Goal: Transaction & Acquisition: Book appointment/travel/reservation

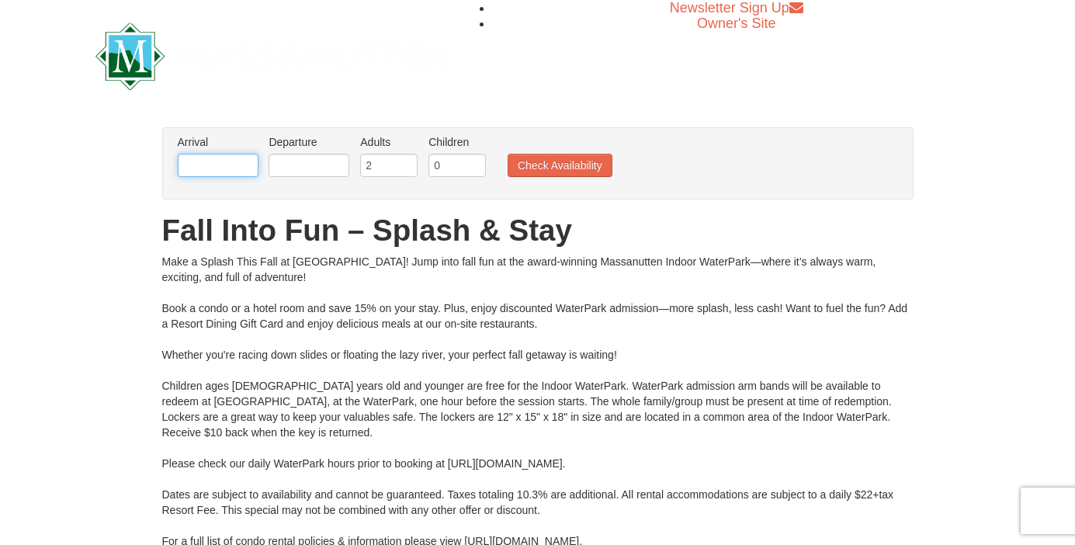
click at [220, 163] on input "text" at bounding box center [218, 165] width 81 height 23
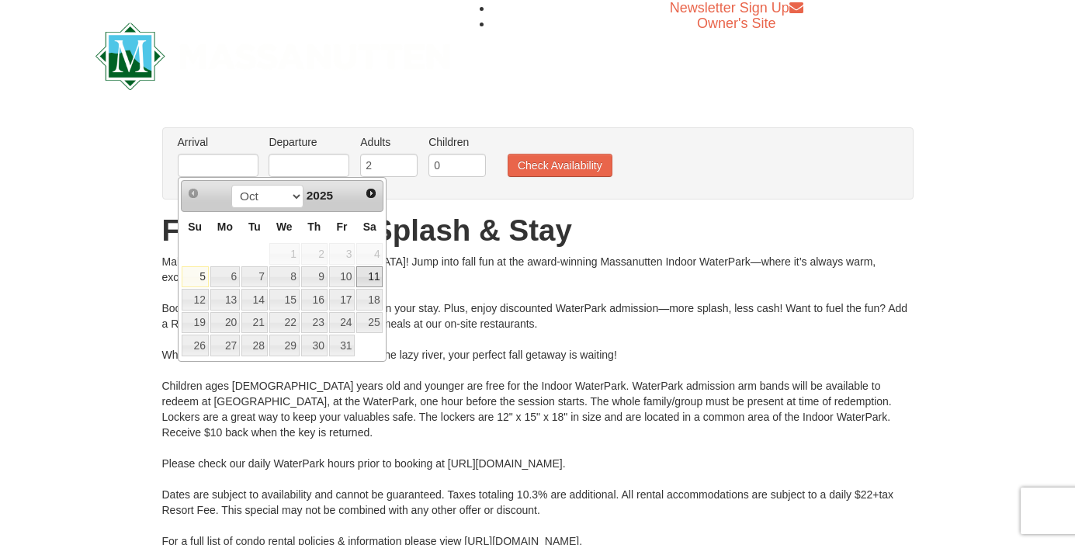
click at [366, 277] on link "11" at bounding box center [369, 277] width 26 height 22
type input "10/11/2025"
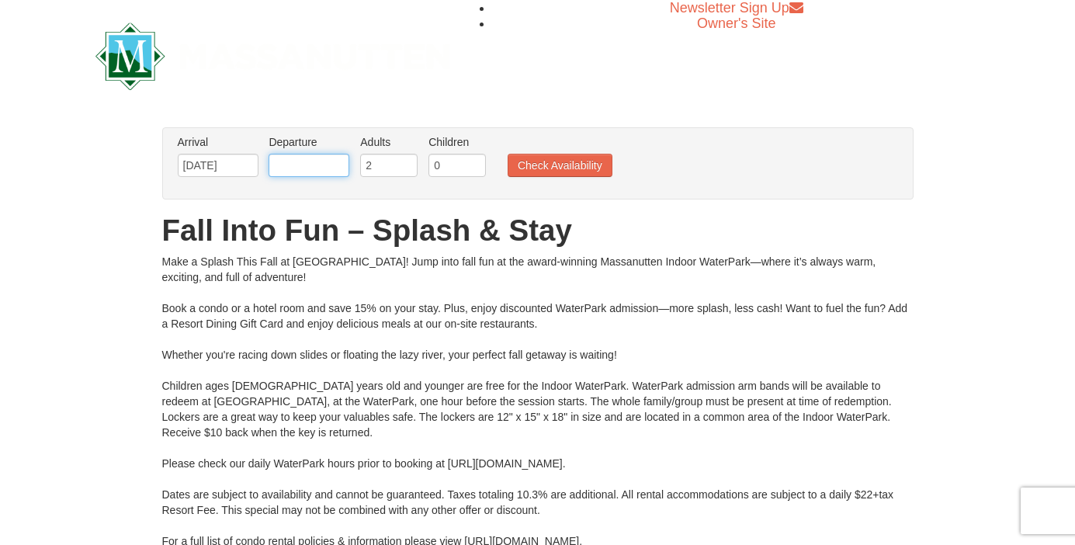
click at [287, 163] on input "text" at bounding box center [309, 165] width 81 height 23
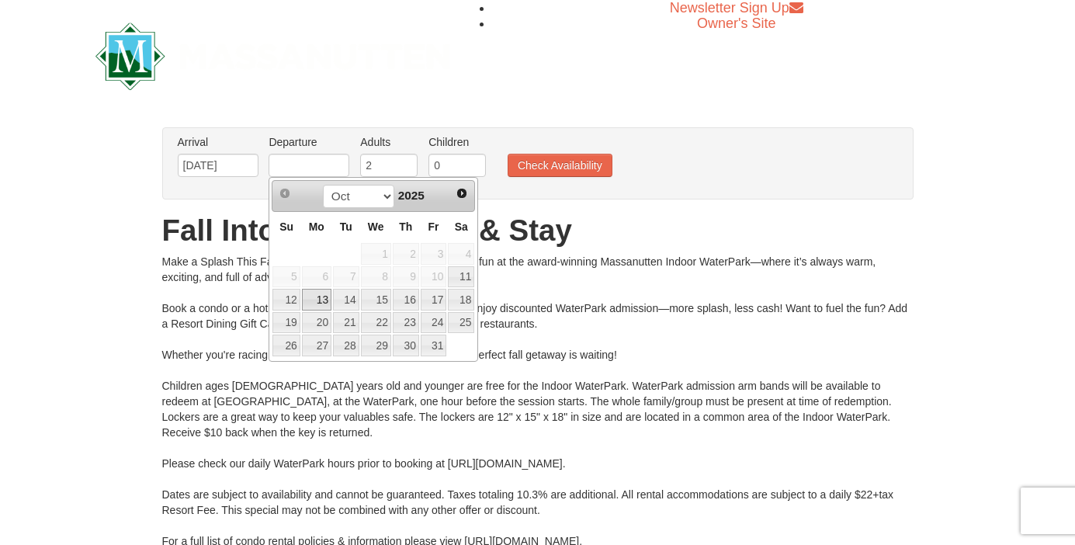
click at [315, 303] on link "13" at bounding box center [316, 300] width 29 height 22
type input "[DATE]"
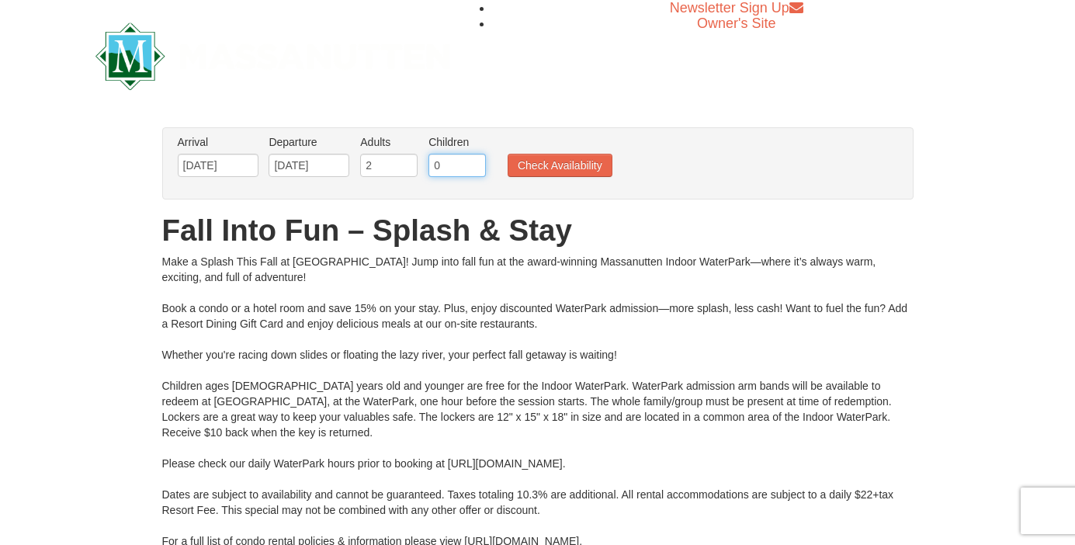
click at [465, 164] on input "0" at bounding box center [457, 165] width 57 height 23
click at [479, 164] on input "1" at bounding box center [457, 165] width 57 height 23
click at [479, 164] on input "2" at bounding box center [457, 165] width 57 height 23
click at [479, 164] on input "3" at bounding box center [457, 165] width 57 height 23
type input "4"
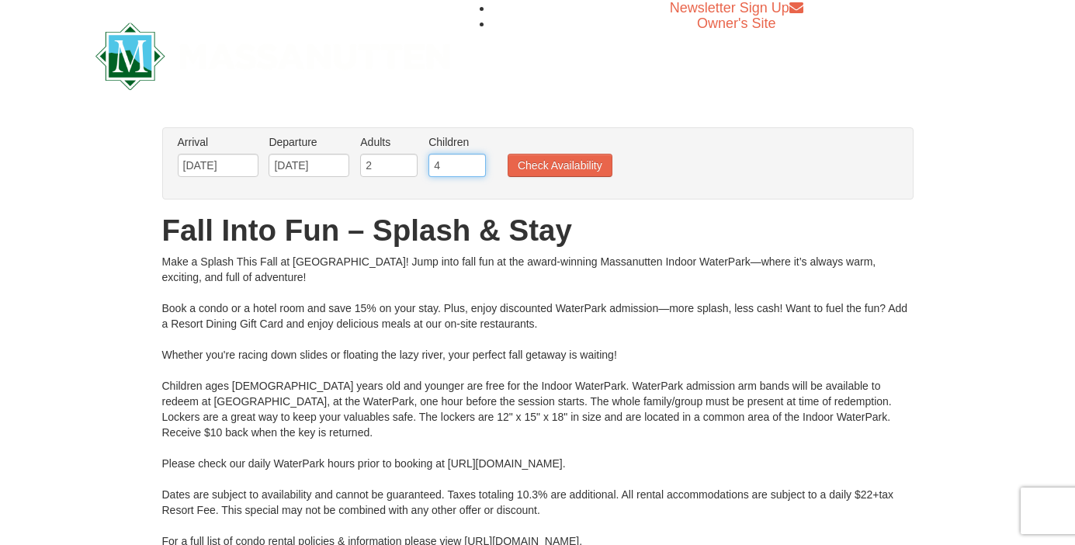
click at [479, 164] on input "4" at bounding box center [457, 165] width 57 height 23
click at [536, 166] on button "Check Availability" at bounding box center [560, 165] width 105 height 23
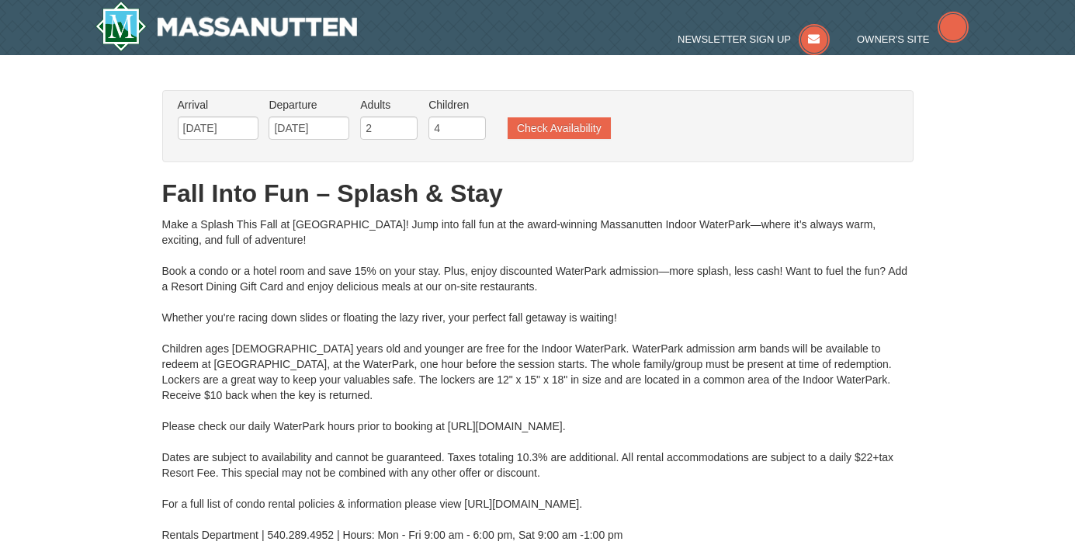
type input "[DATE]"
type input "10/11/2025"
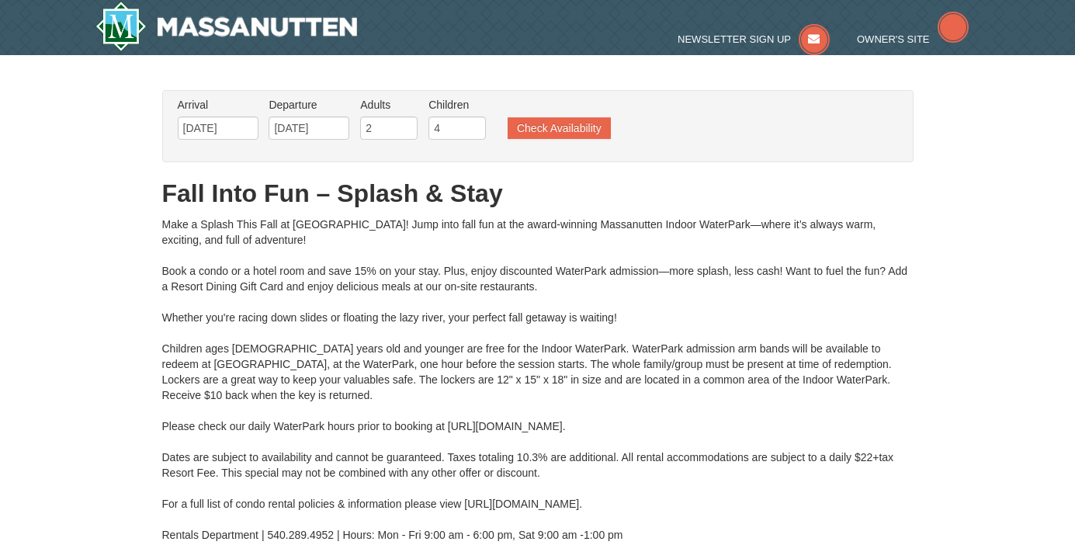
type input "10/11/2025"
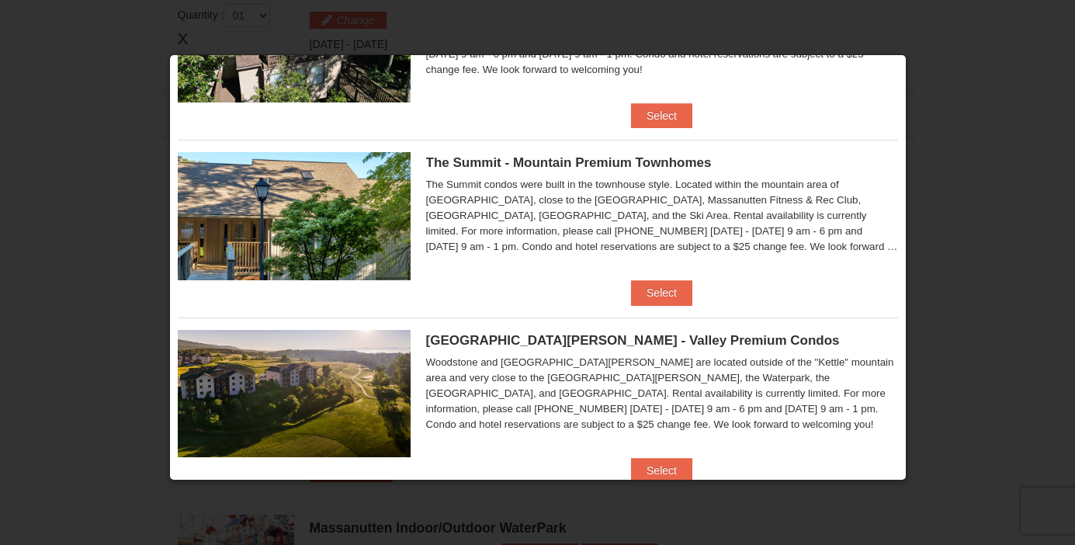
scroll to position [488, 0]
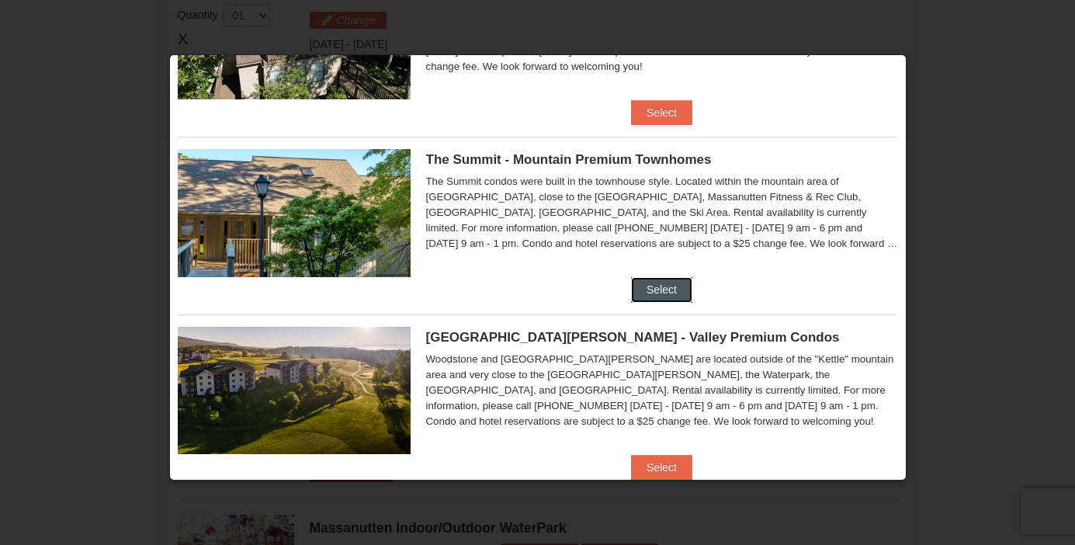
click at [666, 284] on button "Select" at bounding box center [661, 289] width 61 height 25
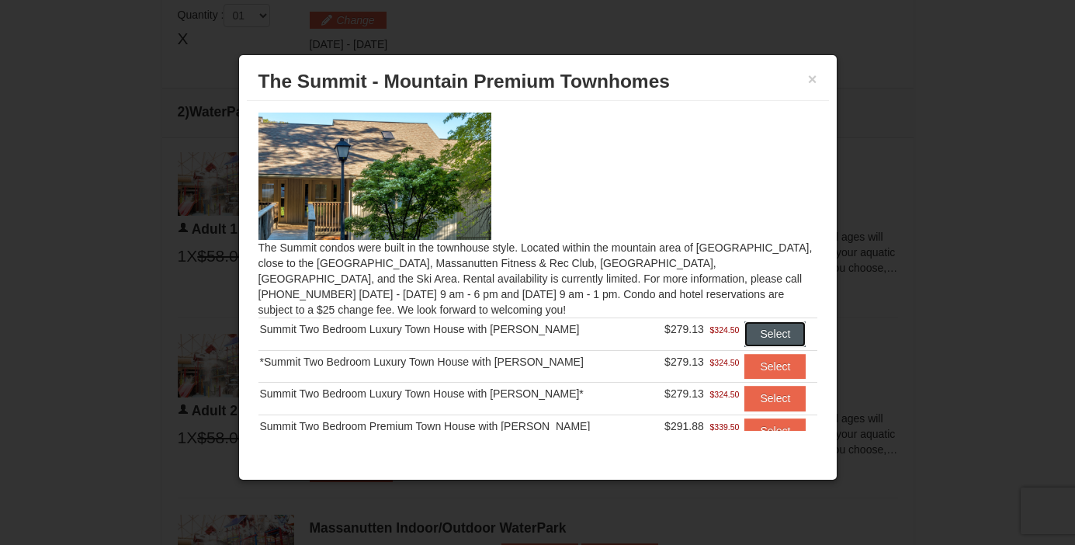
click at [769, 328] on button "Select" at bounding box center [774, 333] width 61 height 25
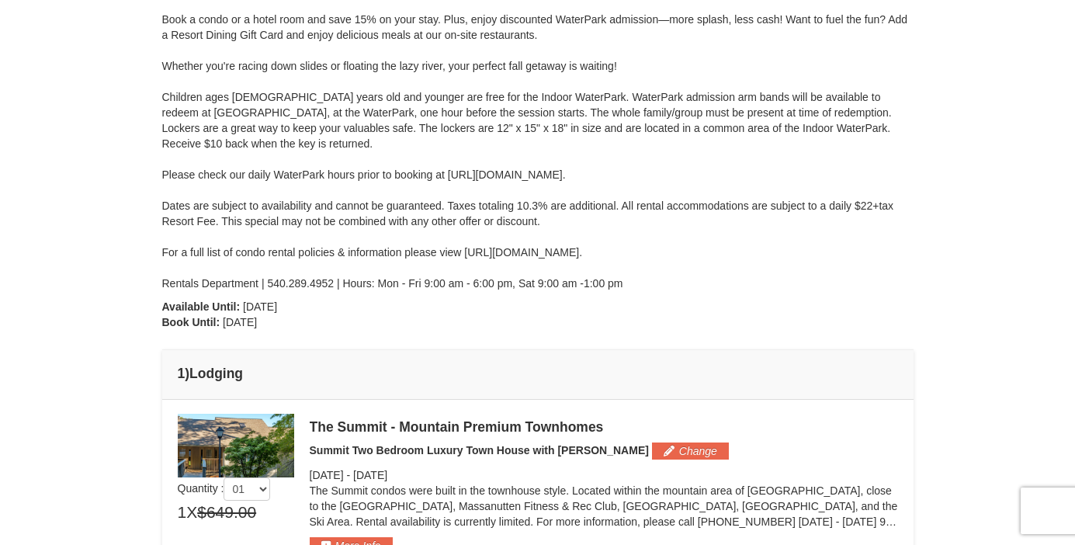
scroll to position [0, 0]
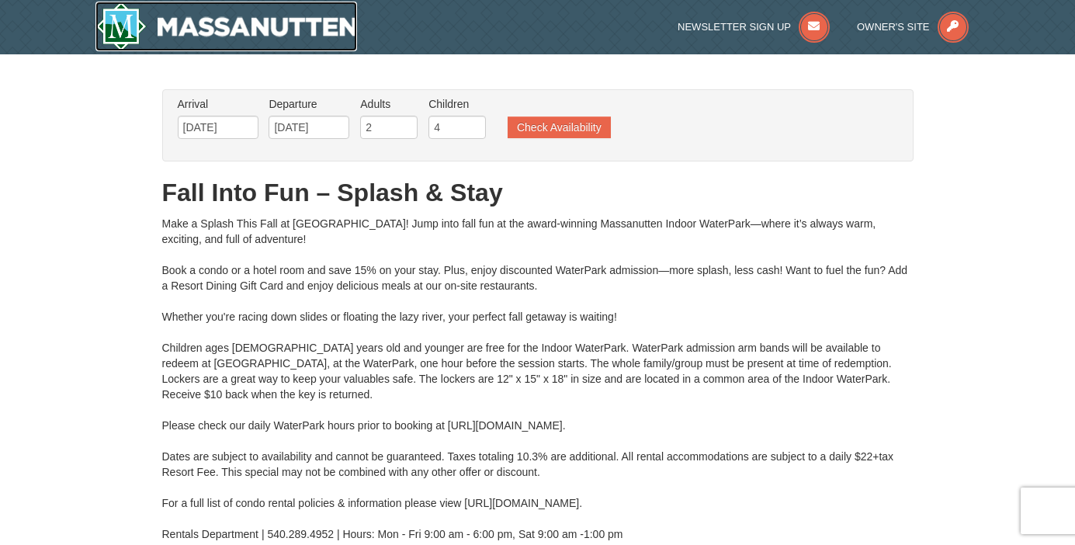
click at [202, 27] on img at bounding box center [226, 27] width 262 height 50
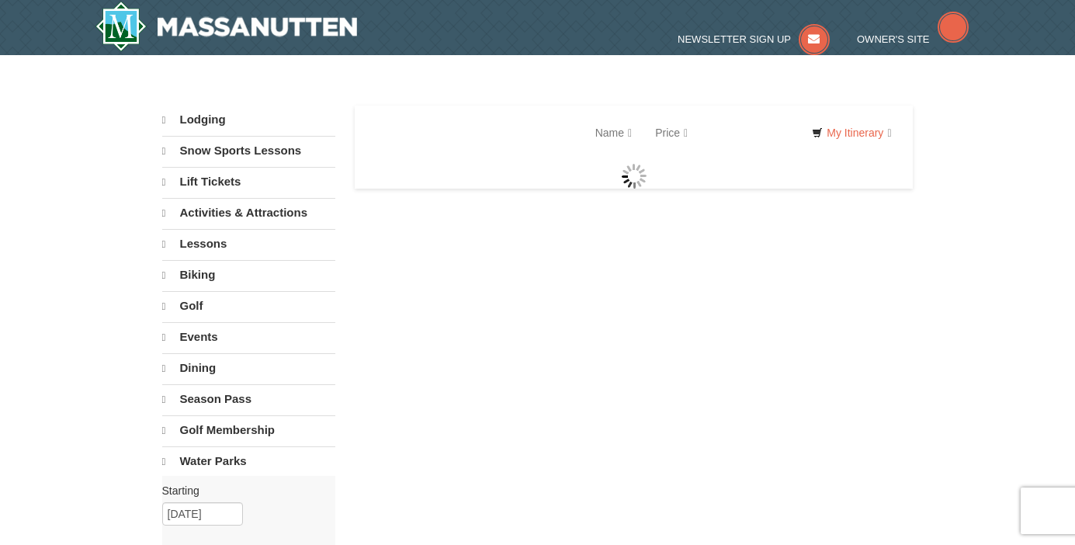
select select "10"
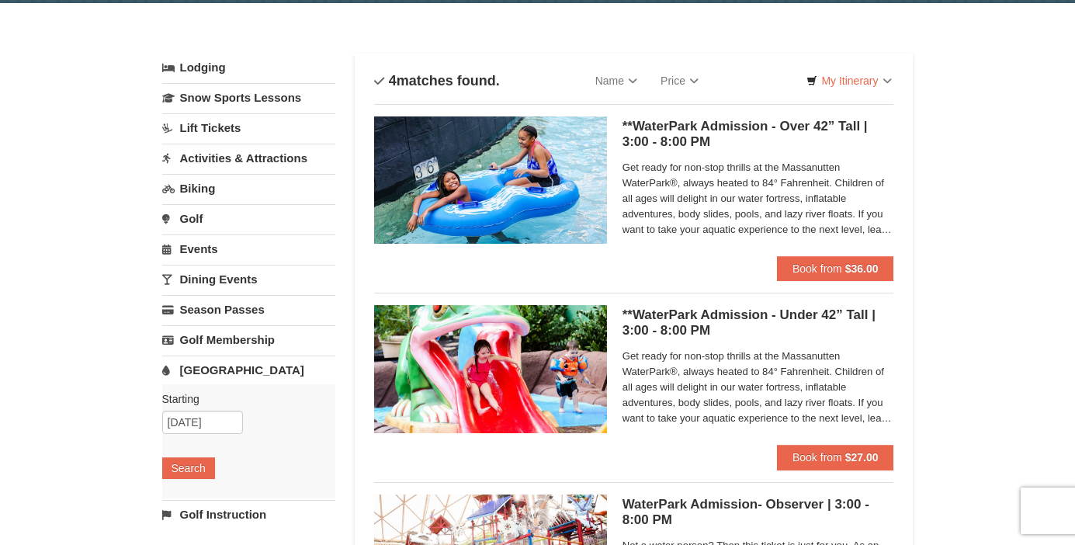
scroll to position [52, 0]
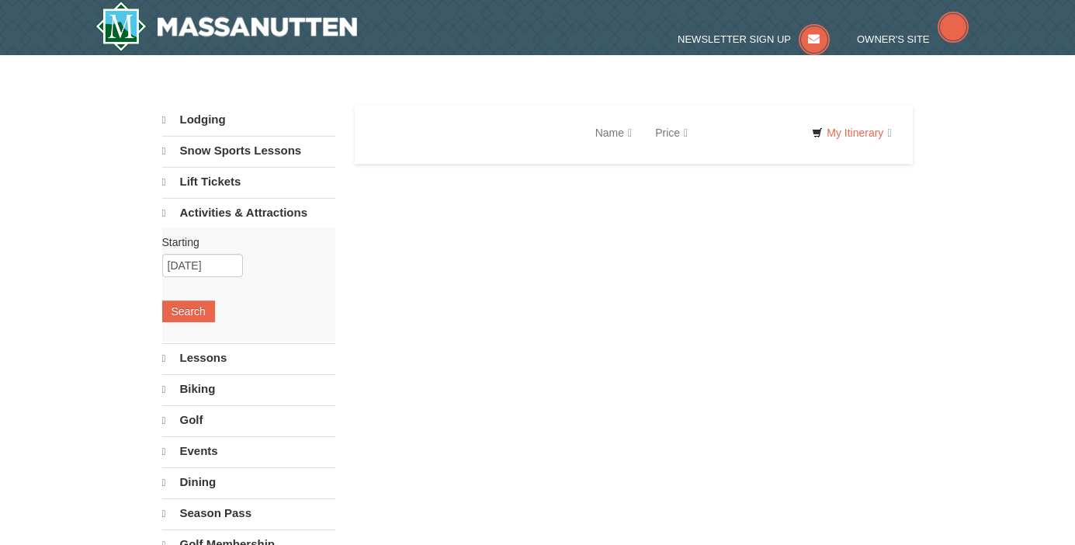
select select "10"
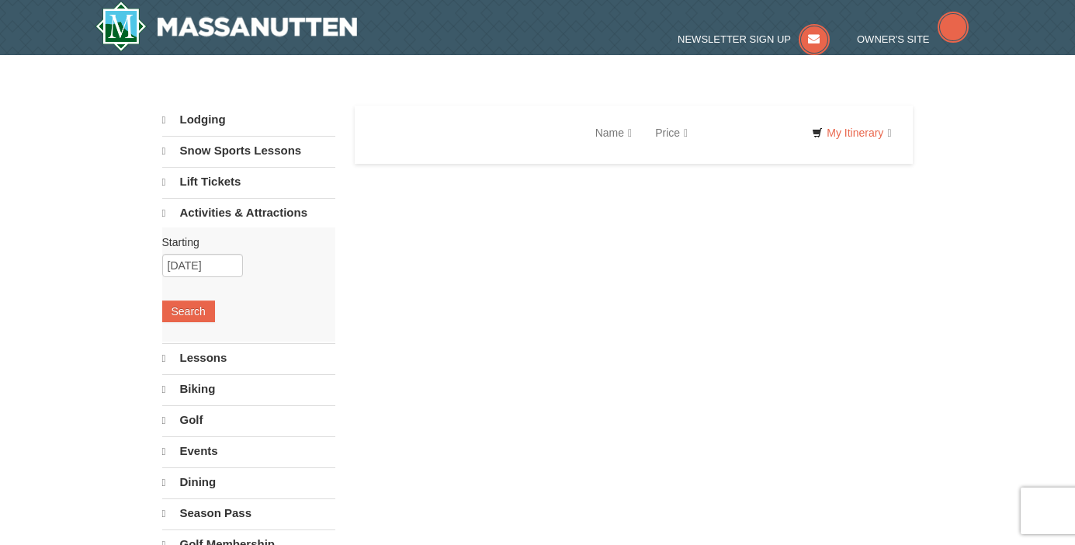
select select "10"
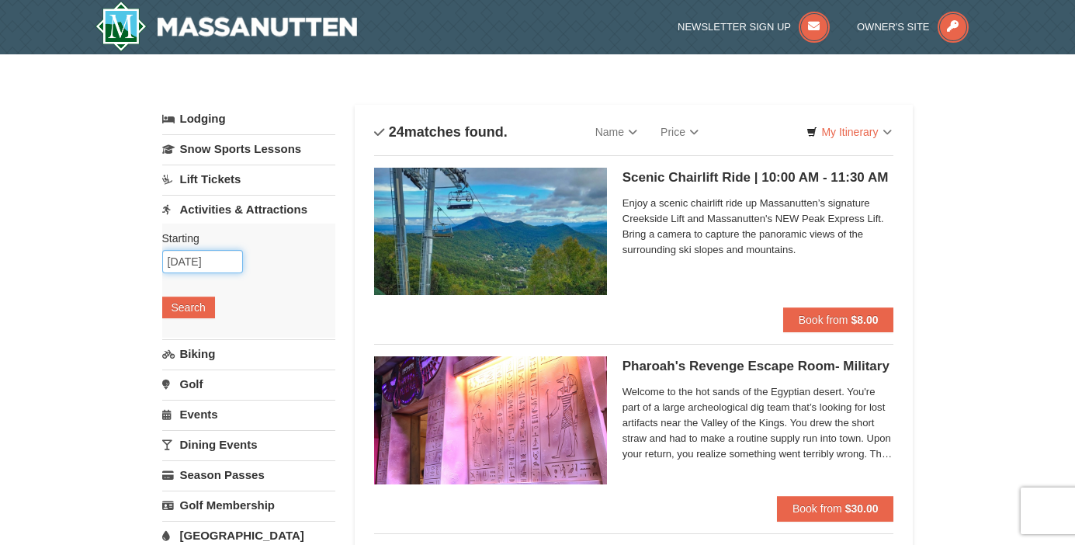
click at [198, 262] on input "10/13/2025" at bounding box center [202, 261] width 81 height 23
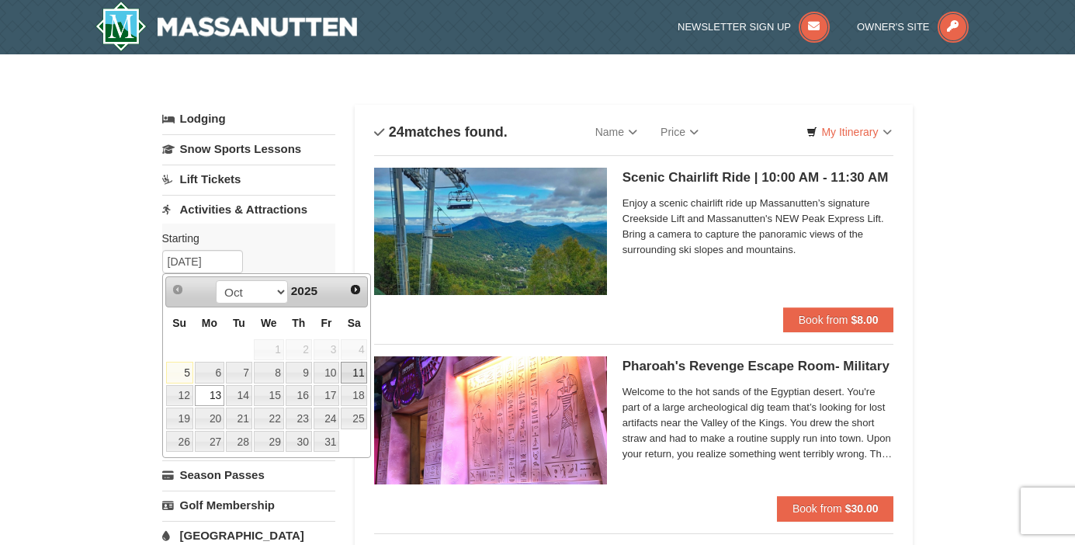
click at [355, 370] on link "11" at bounding box center [354, 373] width 26 height 22
type input "10/11/2025"
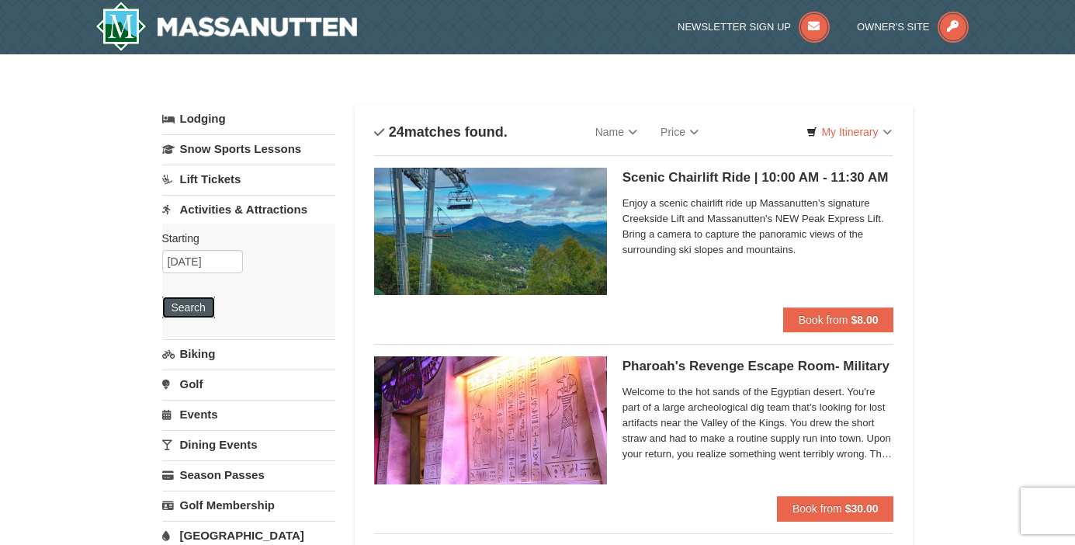
click at [180, 305] on button "Search" at bounding box center [188, 308] width 53 height 22
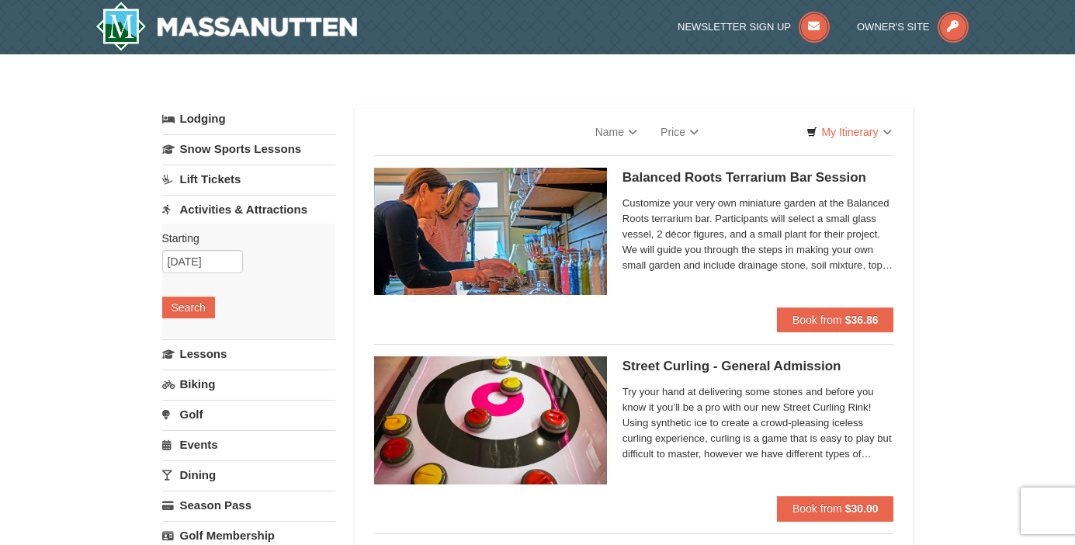
select select "10"
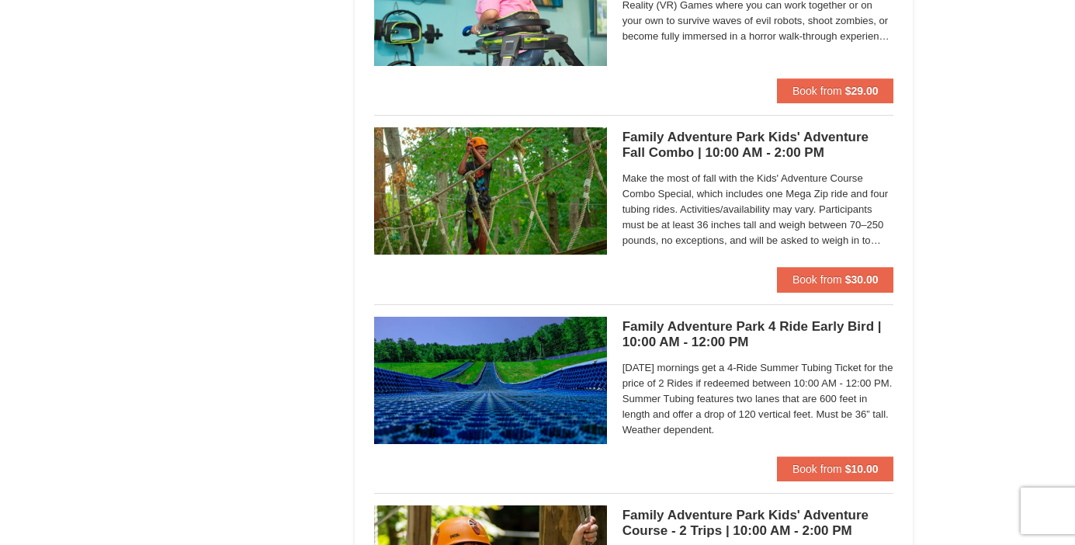
scroll to position [2878, 0]
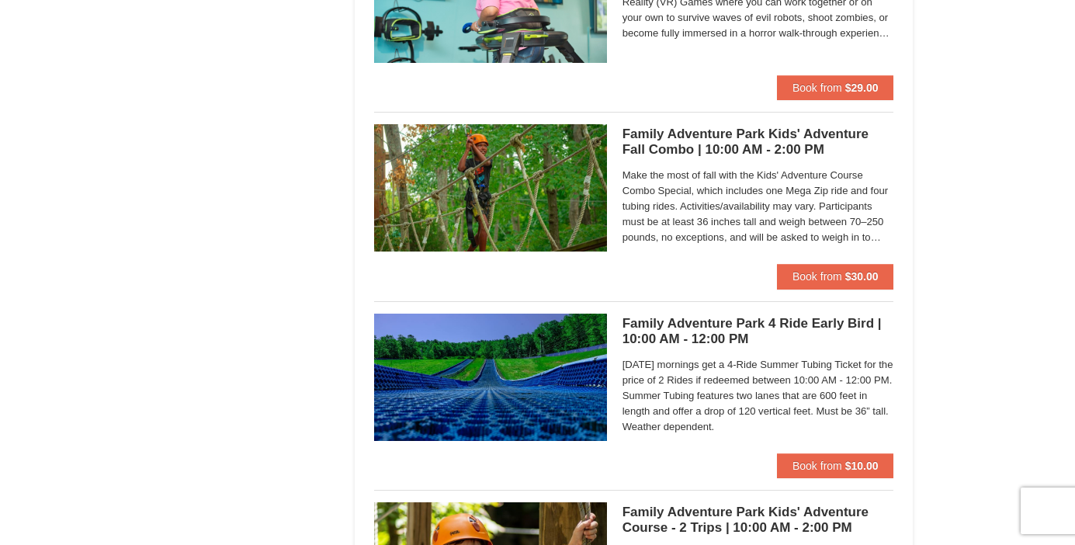
click at [654, 365] on span "On Monday mornings get a 4-Ride Summer Tubing Ticket for the price of 2 Rides i…" at bounding box center [759, 396] width 272 height 78
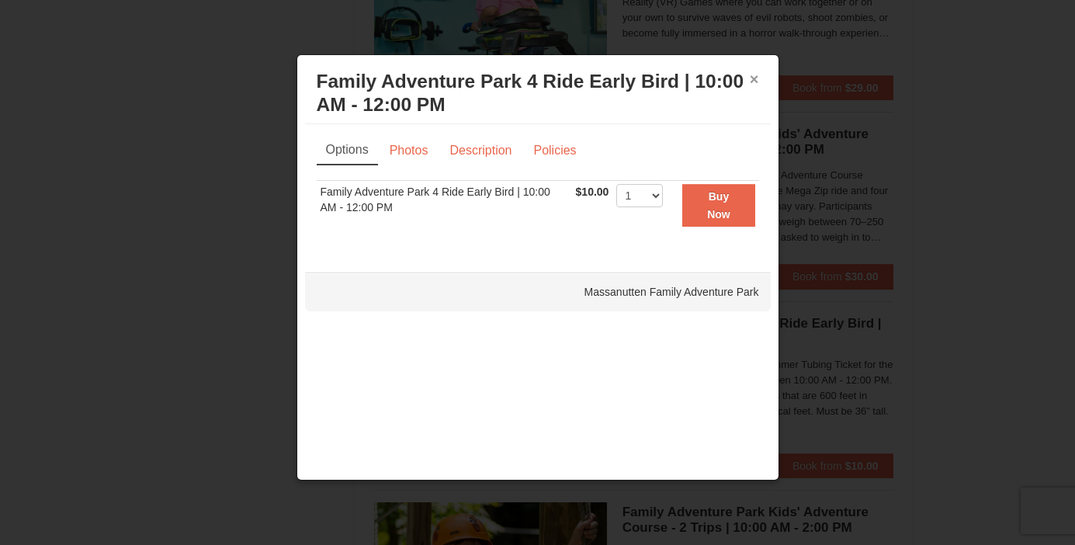
click at [752, 82] on button "×" at bounding box center [754, 79] width 9 height 16
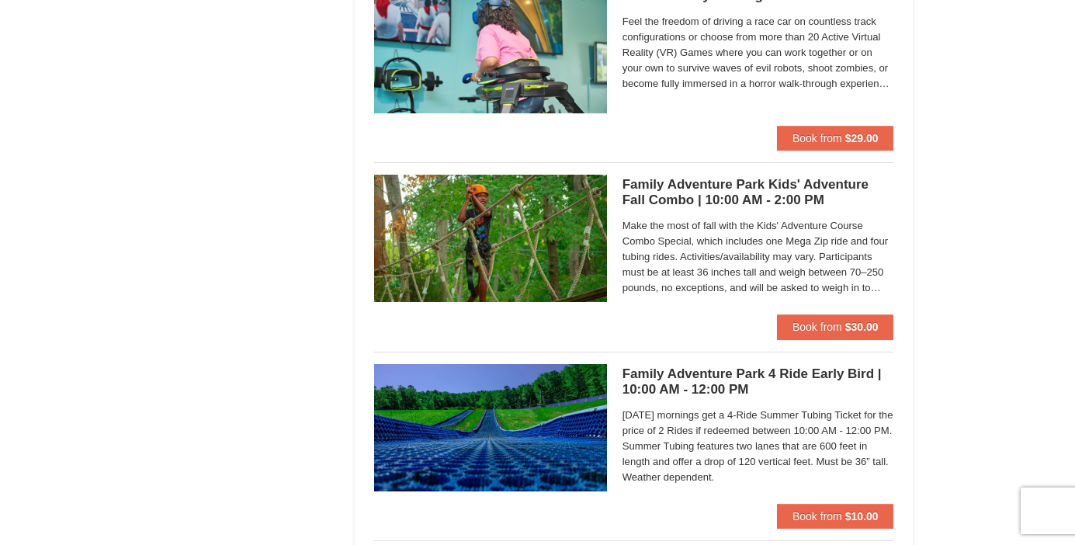
scroll to position [2828, 0]
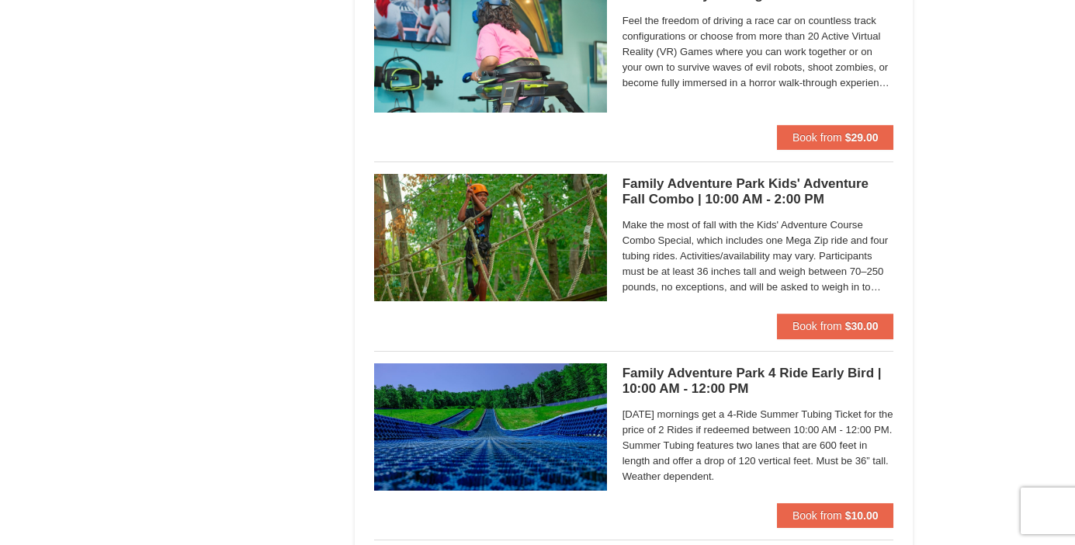
click at [746, 275] on span "Make the most of fall with the Kids' Adventure Course Combo Special, which incl…" at bounding box center [759, 256] width 272 height 78
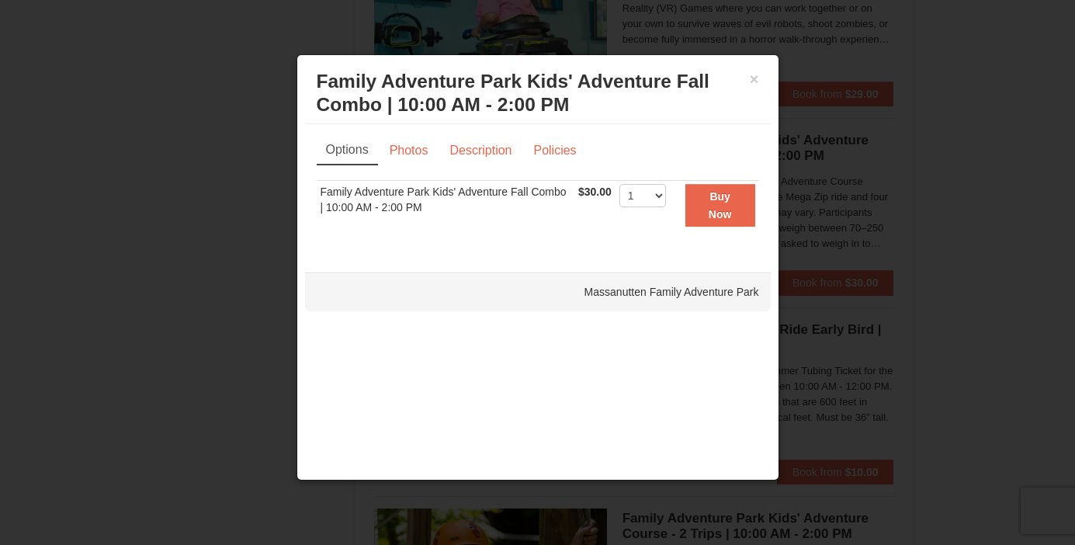
scroll to position [2885, 0]
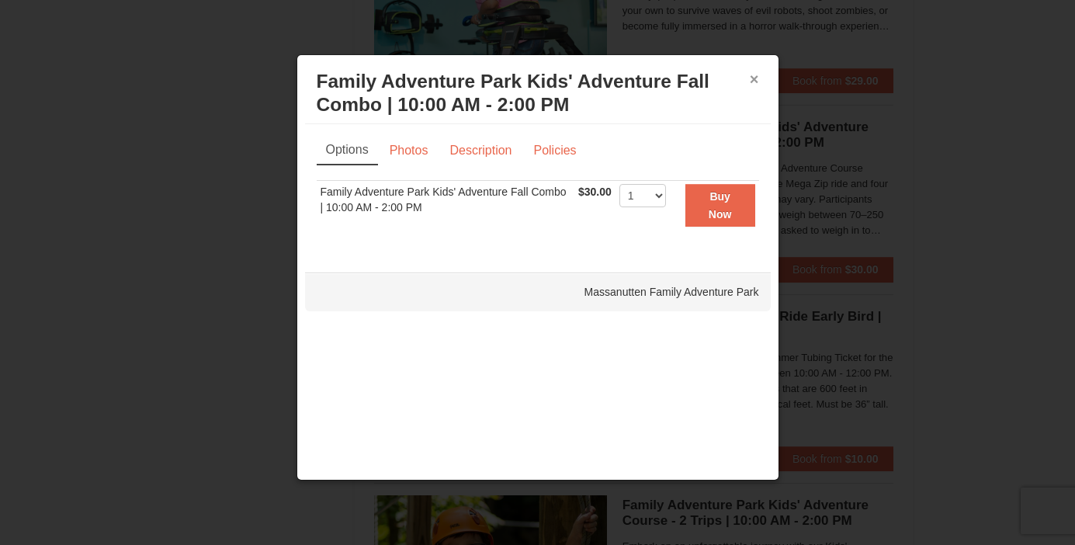
click at [750, 81] on button "×" at bounding box center [754, 79] width 9 height 16
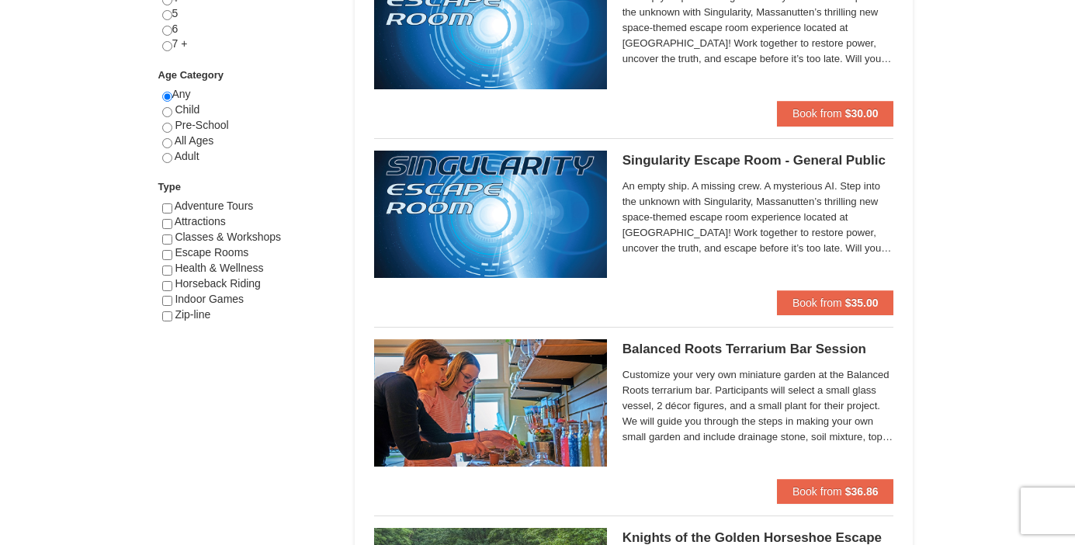
scroll to position [0, 0]
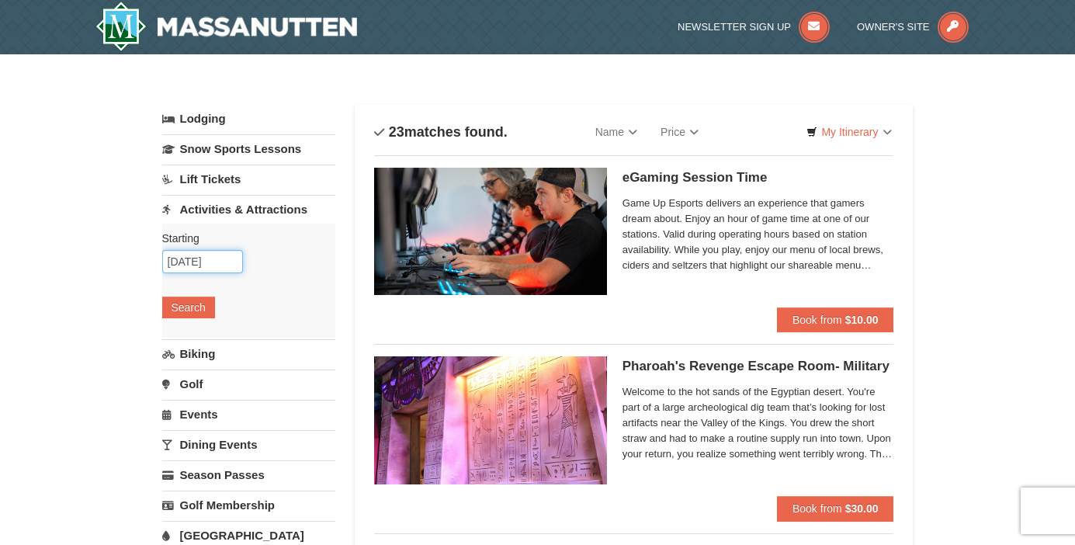
click at [196, 263] on input "10/11/2025" at bounding box center [202, 261] width 81 height 23
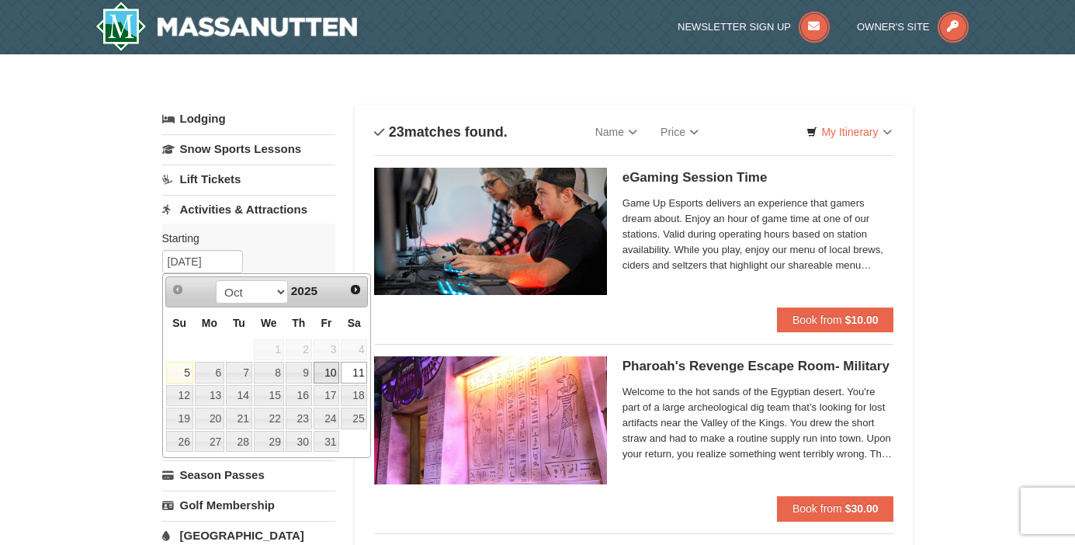
click at [328, 369] on link "10" at bounding box center [327, 373] width 26 height 22
type input "[DATE]"
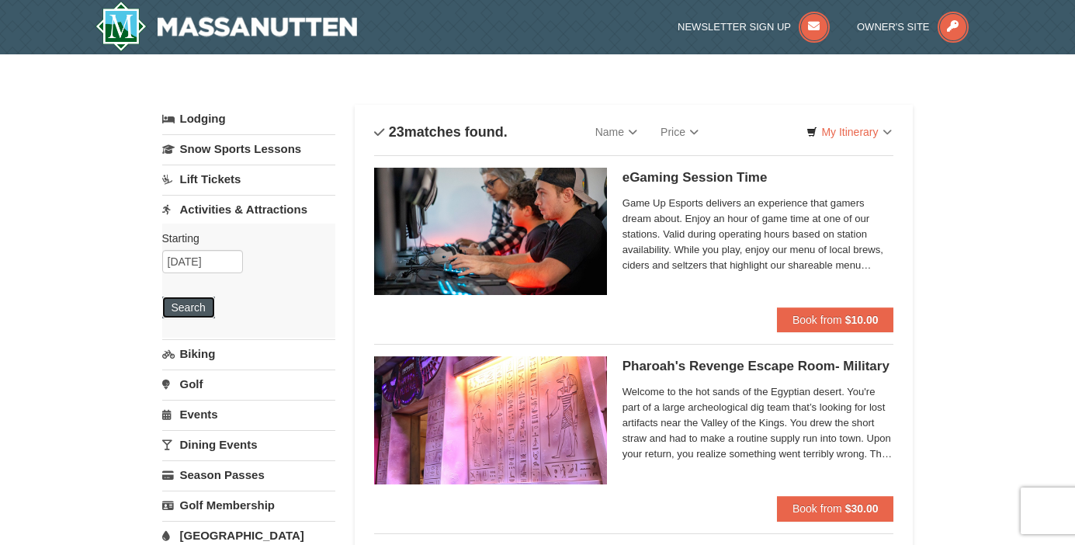
click at [197, 305] on button "Search" at bounding box center [188, 308] width 53 height 22
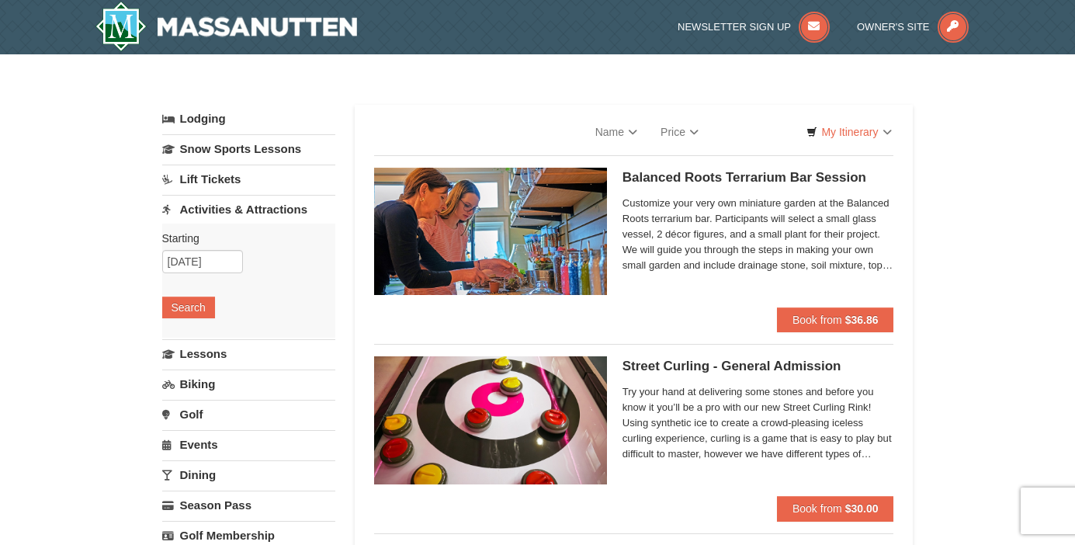
select select "10"
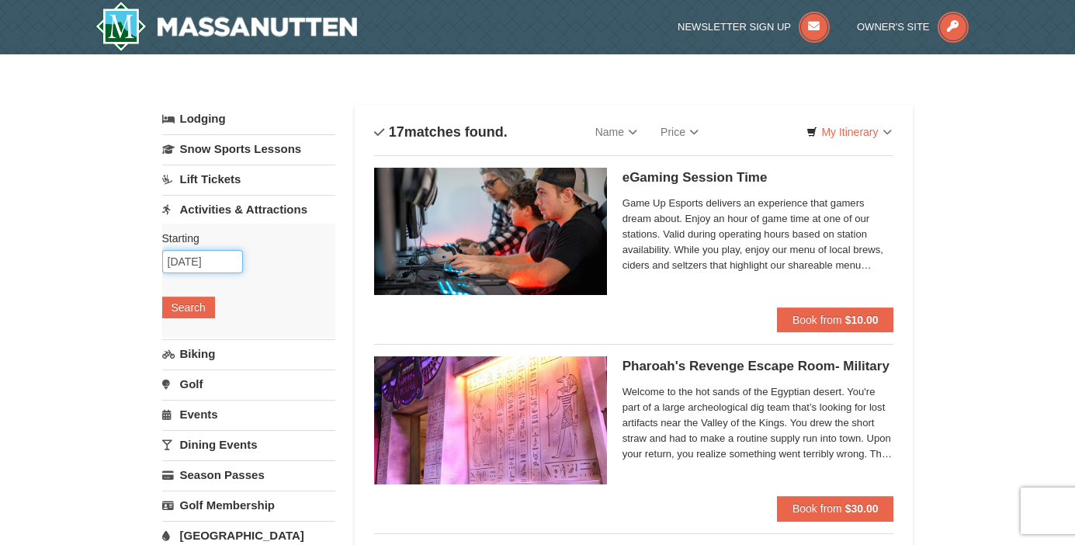
click at [207, 259] on input "[DATE]" at bounding box center [202, 261] width 81 height 23
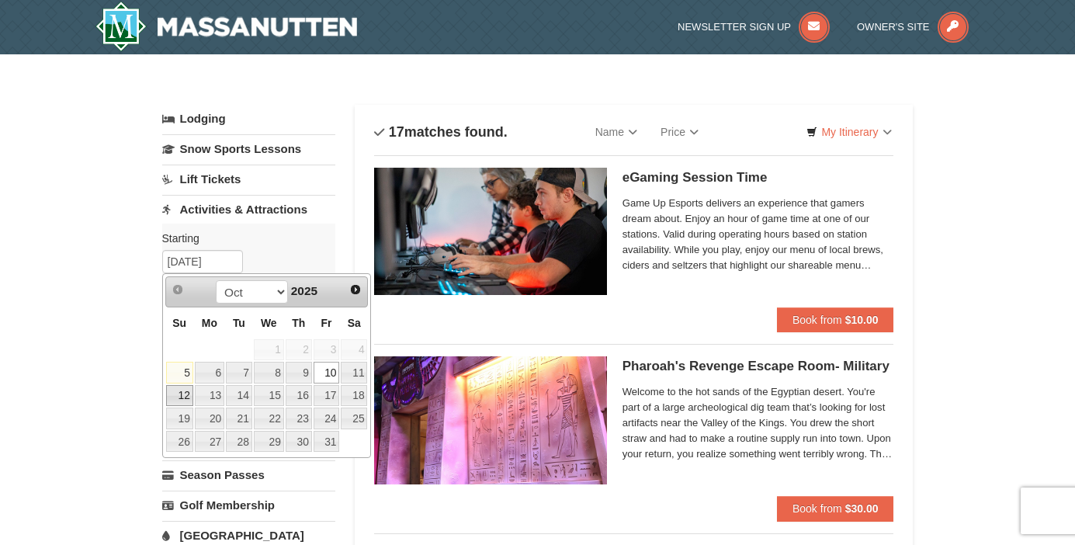
click at [176, 397] on link "12" at bounding box center [179, 396] width 27 height 22
type input "[DATE]"
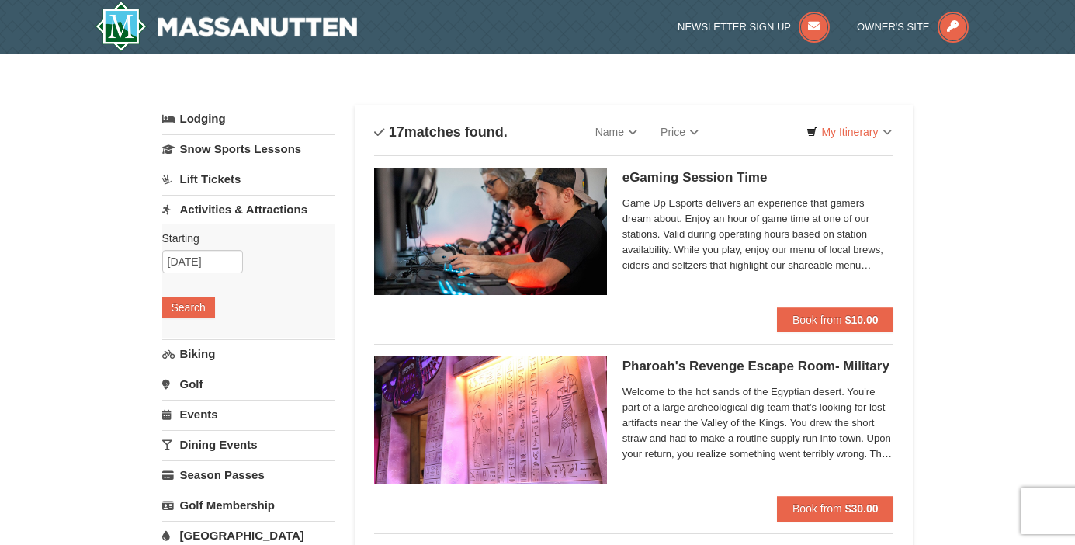
click at [192, 295] on div "Starting Please format dates MM/DD/YYYY Please format dates MM/DD/YYYY 10/12/20…" at bounding box center [248, 281] width 173 height 114
click at [191, 299] on button "Search" at bounding box center [188, 308] width 53 height 22
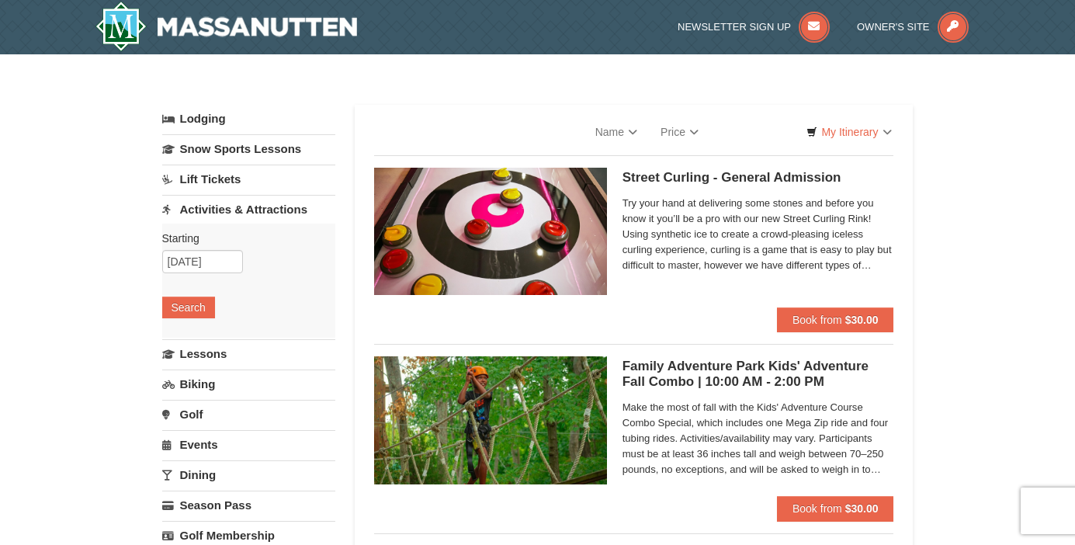
select select "10"
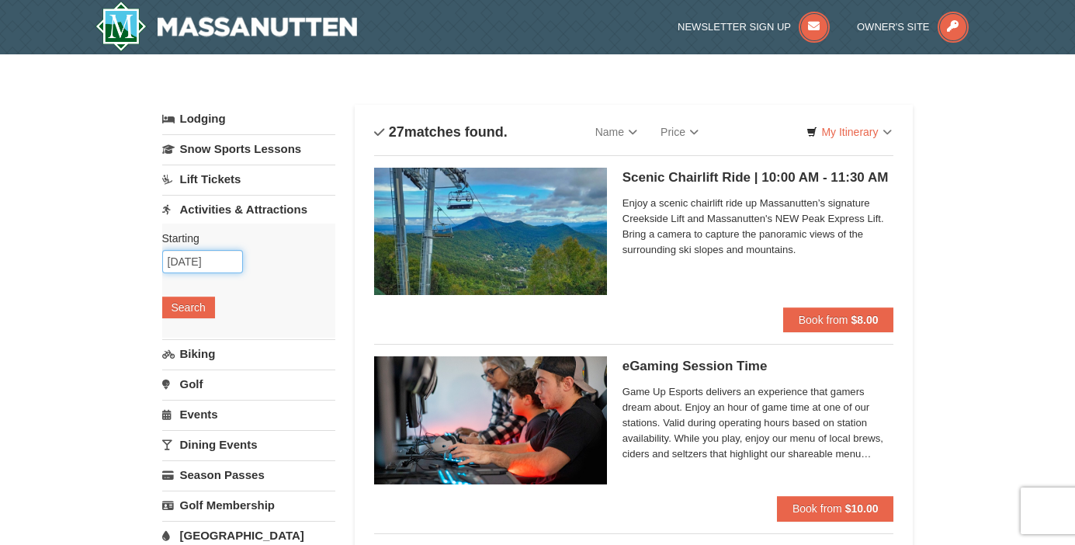
click at [209, 263] on input "10/12/2025" at bounding box center [202, 261] width 81 height 23
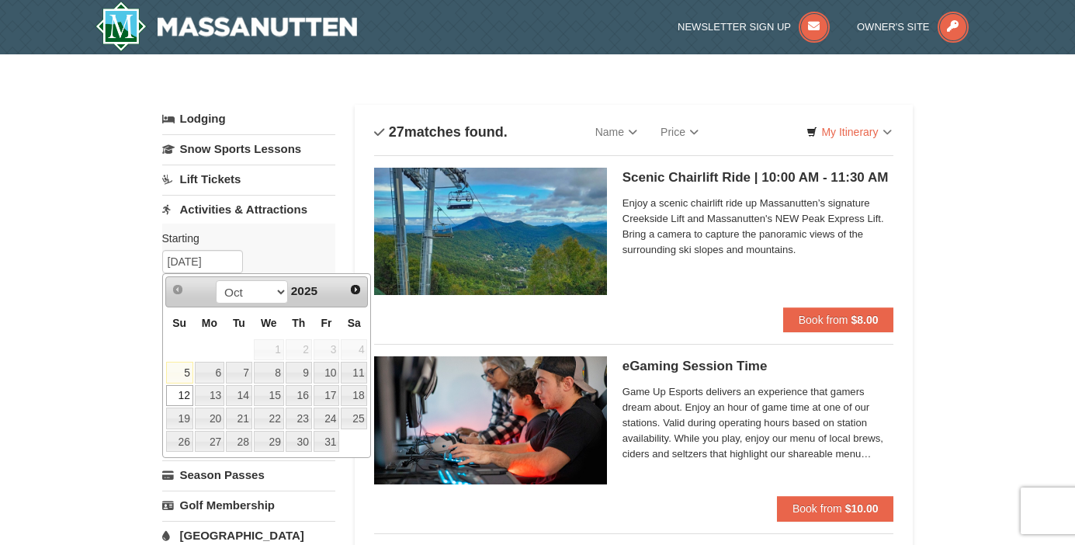
click at [253, 392] on td "15" at bounding box center [269, 395] width 32 height 23
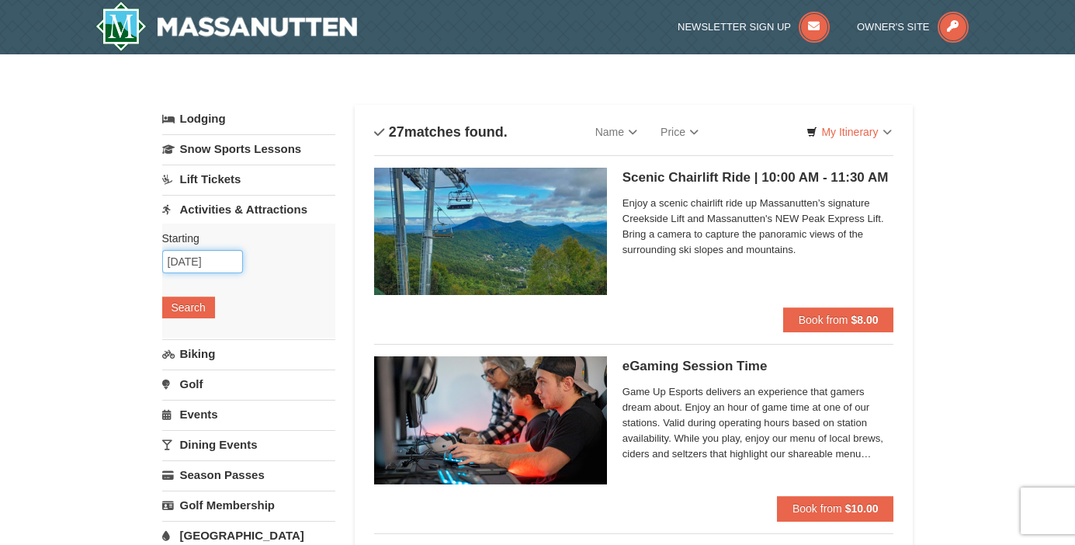
click at [205, 261] on input "10/15/2025" at bounding box center [202, 261] width 81 height 23
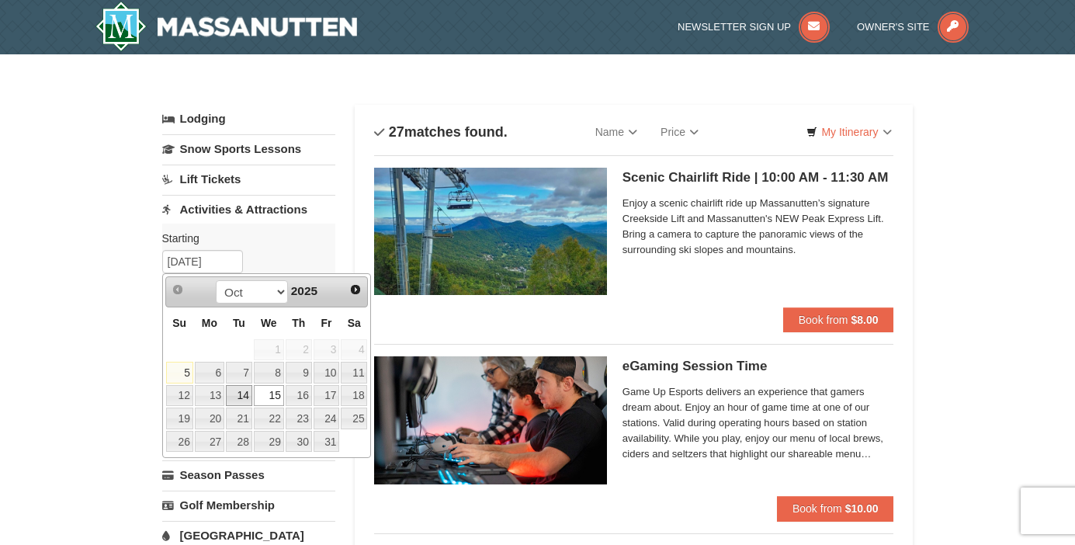
click at [242, 404] on link "14" at bounding box center [239, 396] width 26 height 22
type input "[DATE]"
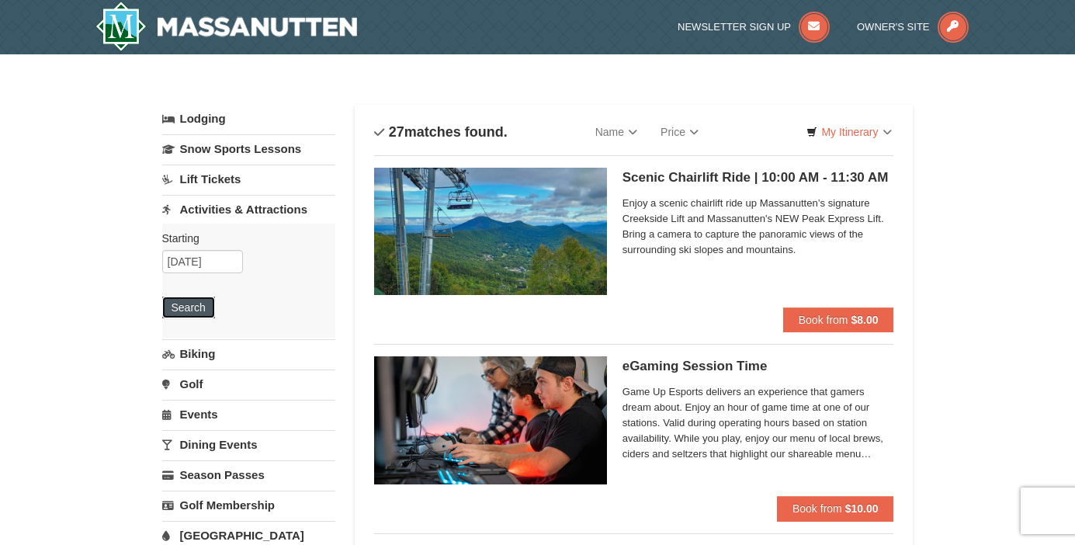
click at [200, 312] on button "Search" at bounding box center [188, 308] width 53 height 22
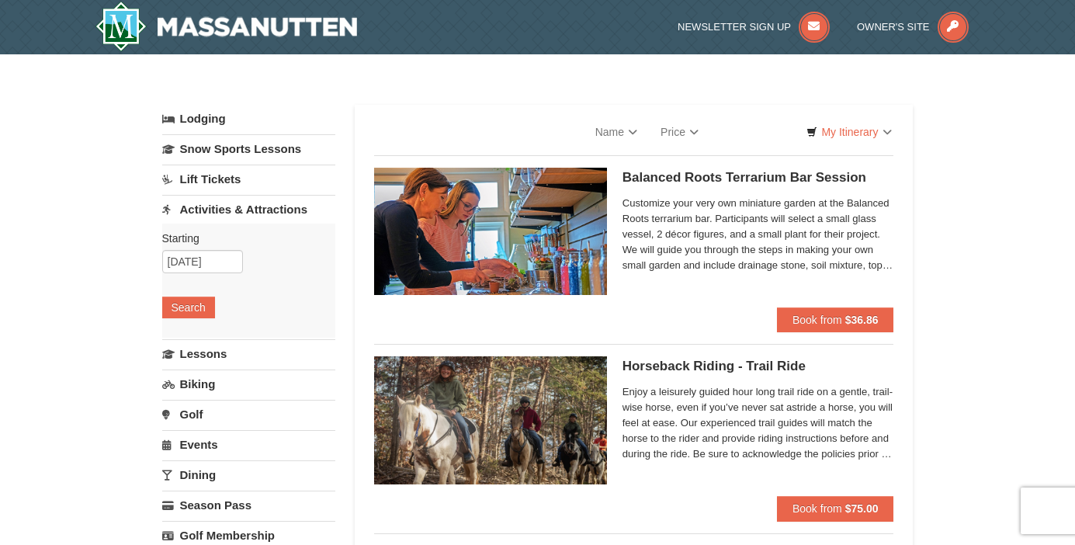
select select "10"
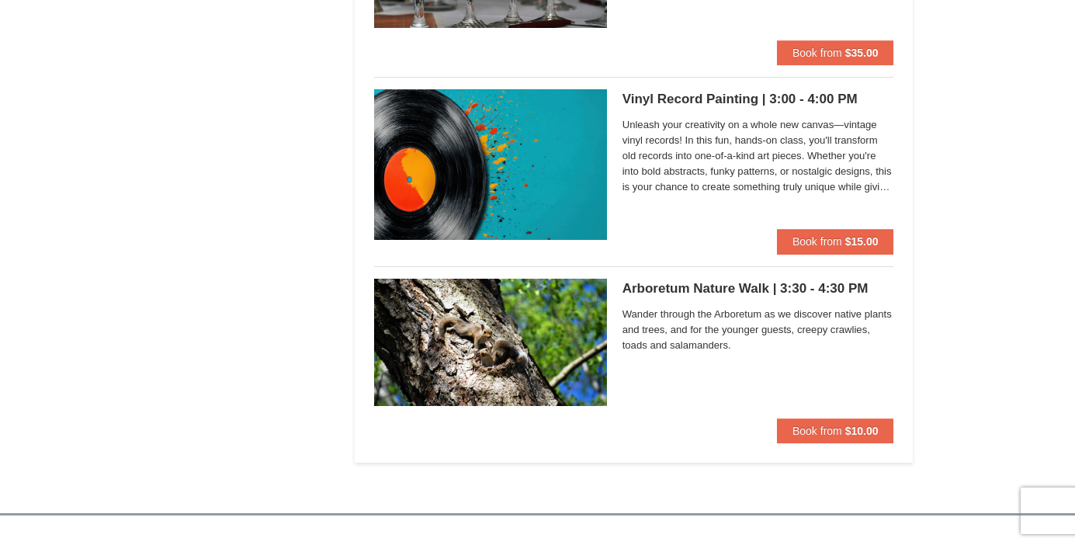
scroll to position [3875, 0]
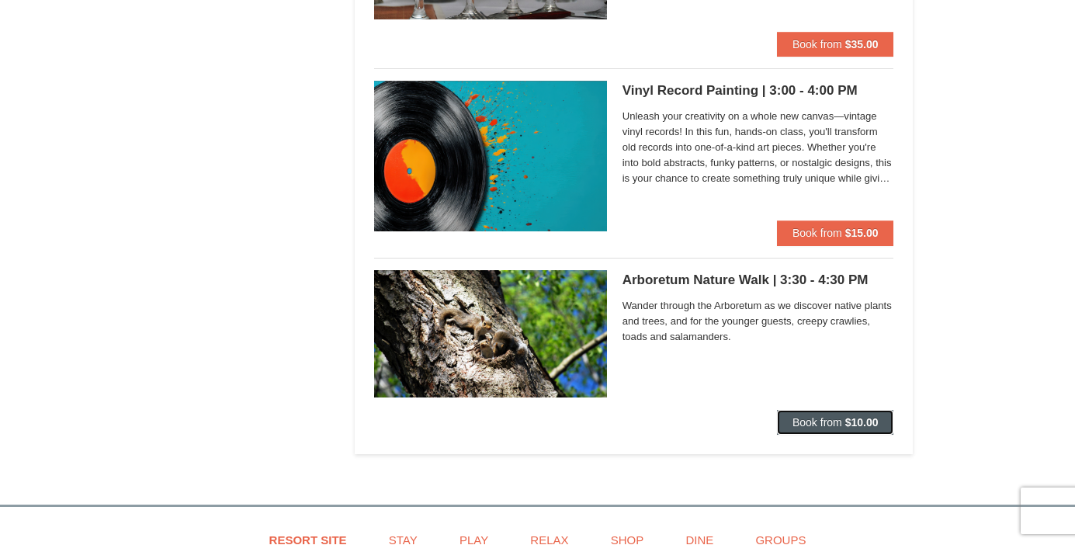
click at [820, 427] on span "Book from" at bounding box center [818, 422] width 50 height 12
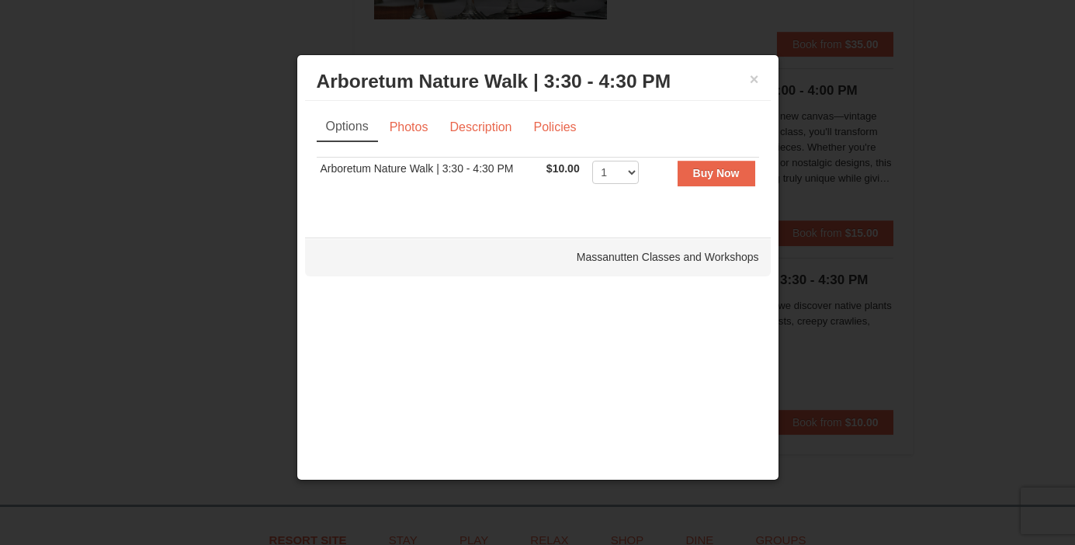
click at [139, 382] on div at bounding box center [537, 272] width 1075 height 545
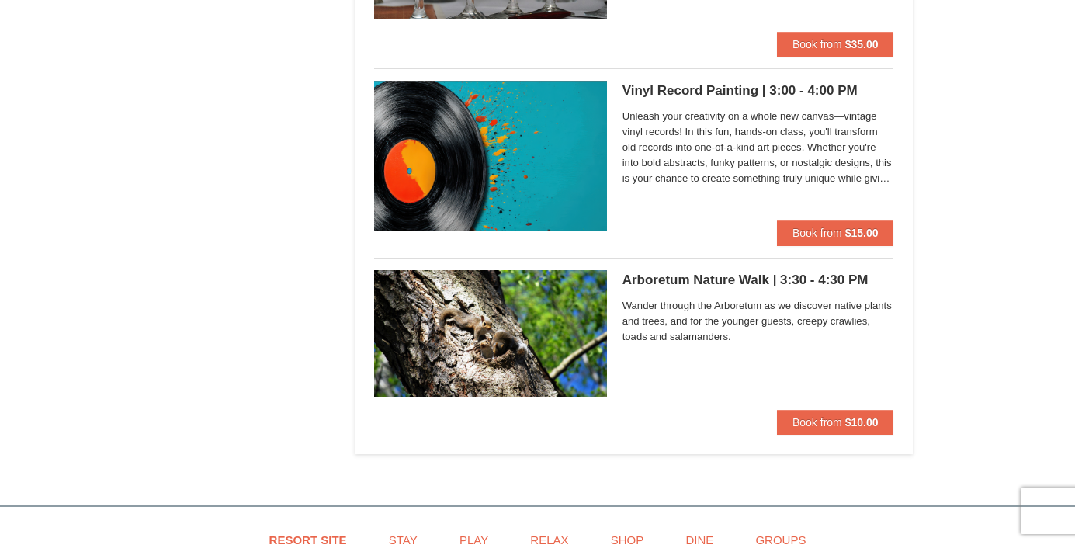
click at [611, 350] on div "Arboretum Nature Walk | 3:30 - 4:30 PM Massanutten Classes and Workshops Wander…" at bounding box center [634, 340] width 520 height 140
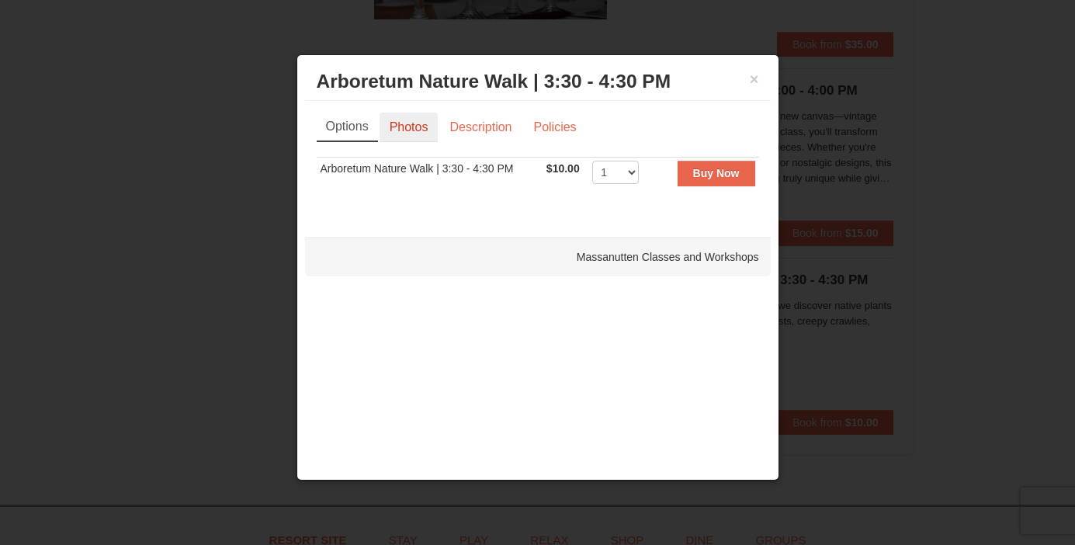
click at [408, 134] on link "Photos" at bounding box center [409, 127] width 59 height 29
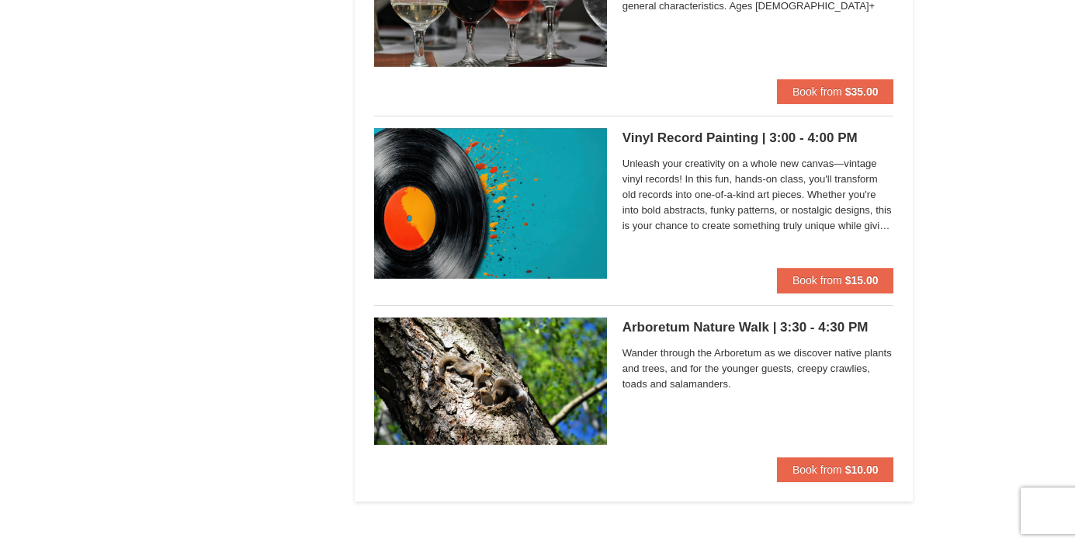
scroll to position [3829, 0]
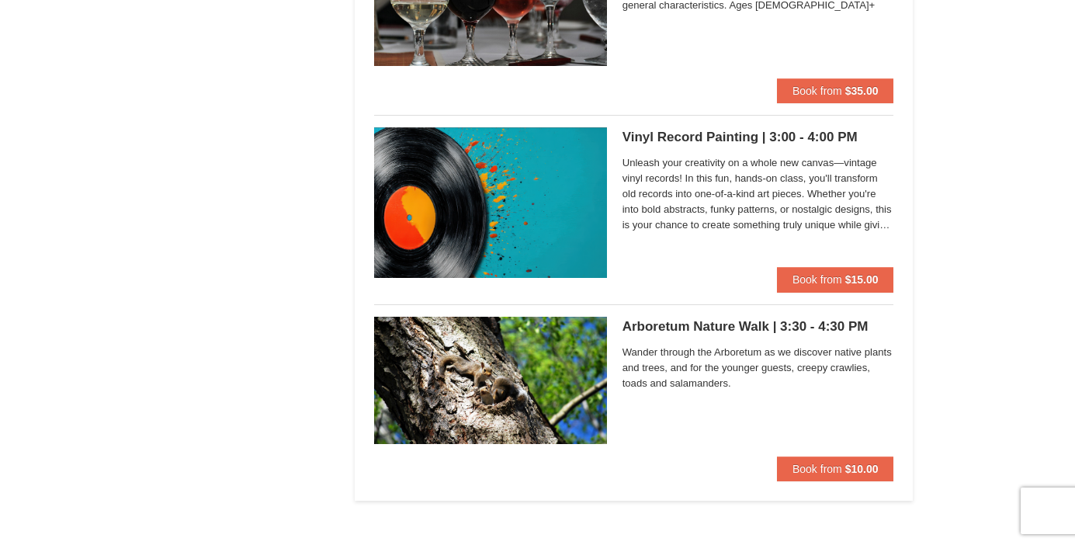
click at [518, 373] on img at bounding box center [490, 380] width 233 height 127
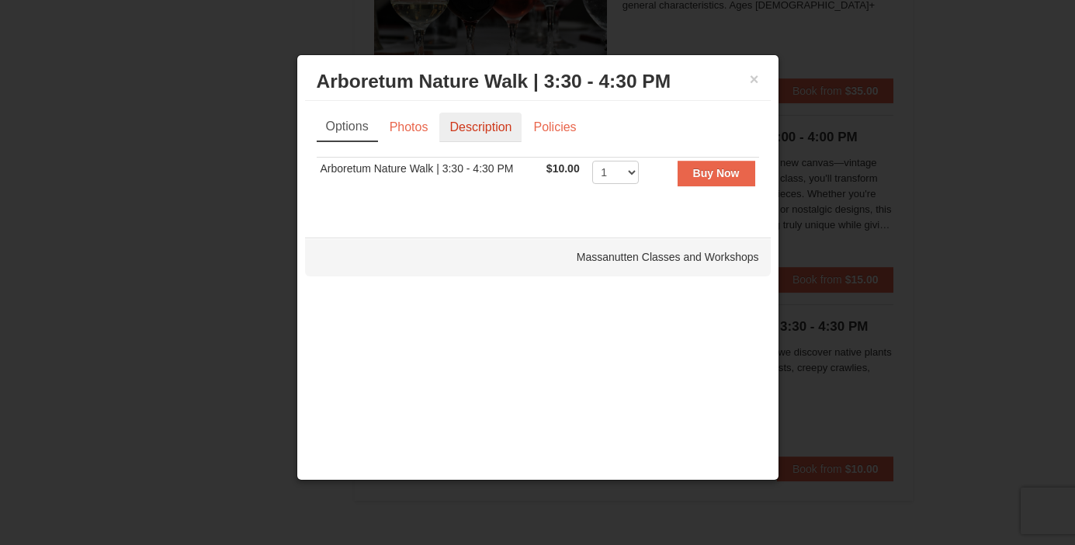
click at [469, 123] on link "Description" at bounding box center [480, 127] width 82 height 29
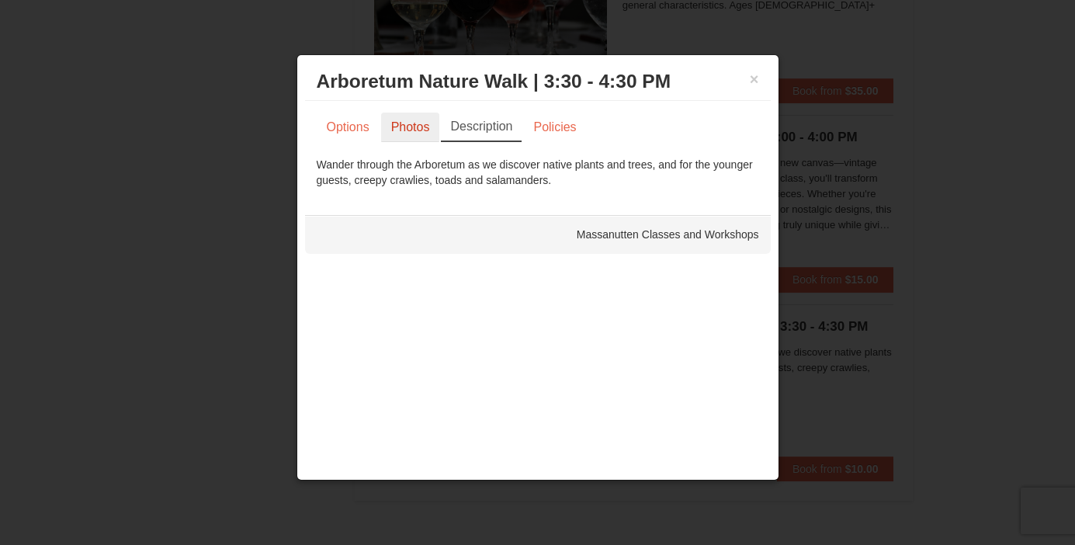
click at [408, 127] on link "Photos" at bounding box center [410, 127] width 59 height 29
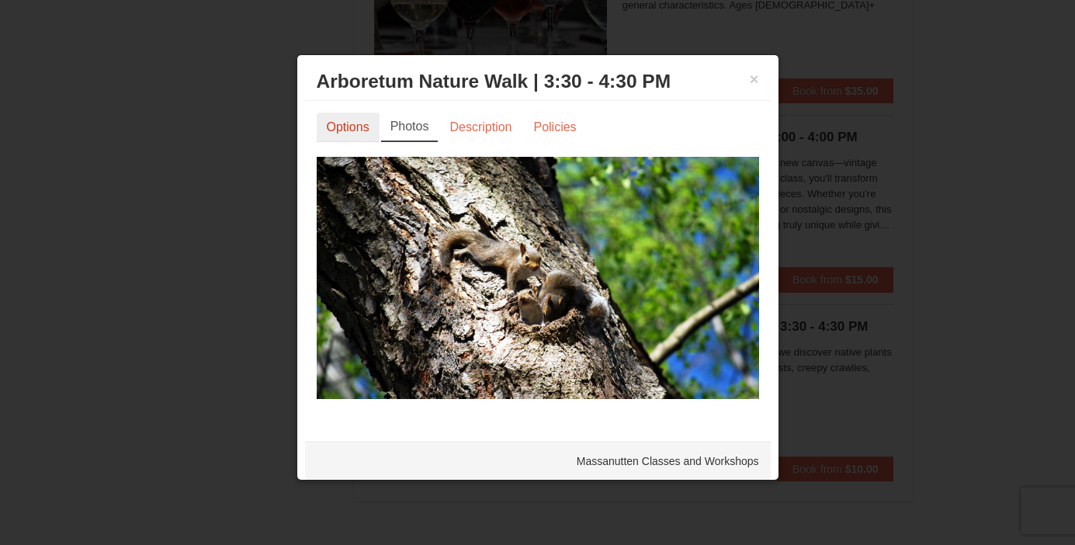
click at [347, 125] on link "Options" at bounding box center [348, 127] width 63 height 29
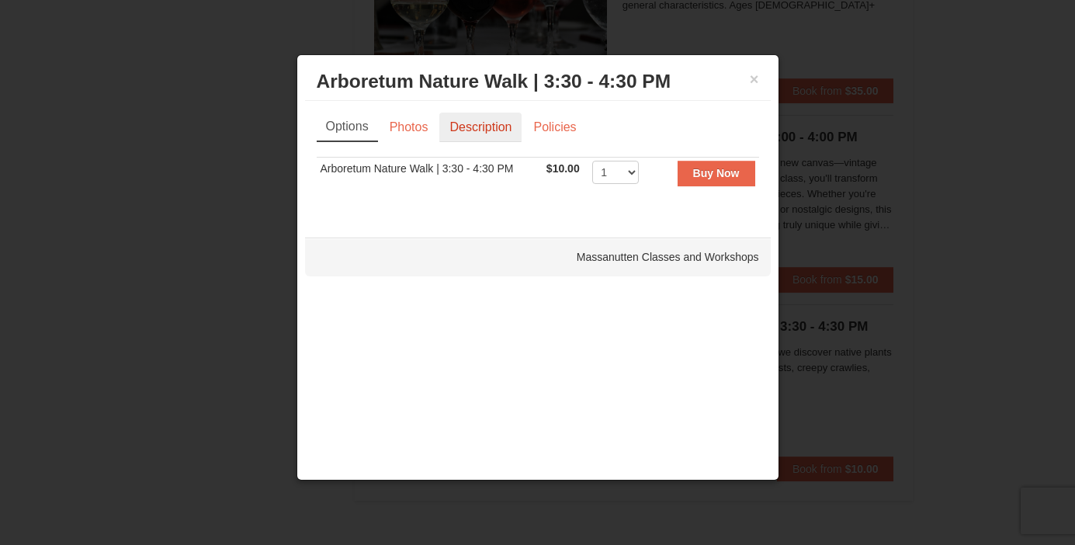
click at [496, 136] on link "Description" at bounding box center [480, 127] width 82 height 29
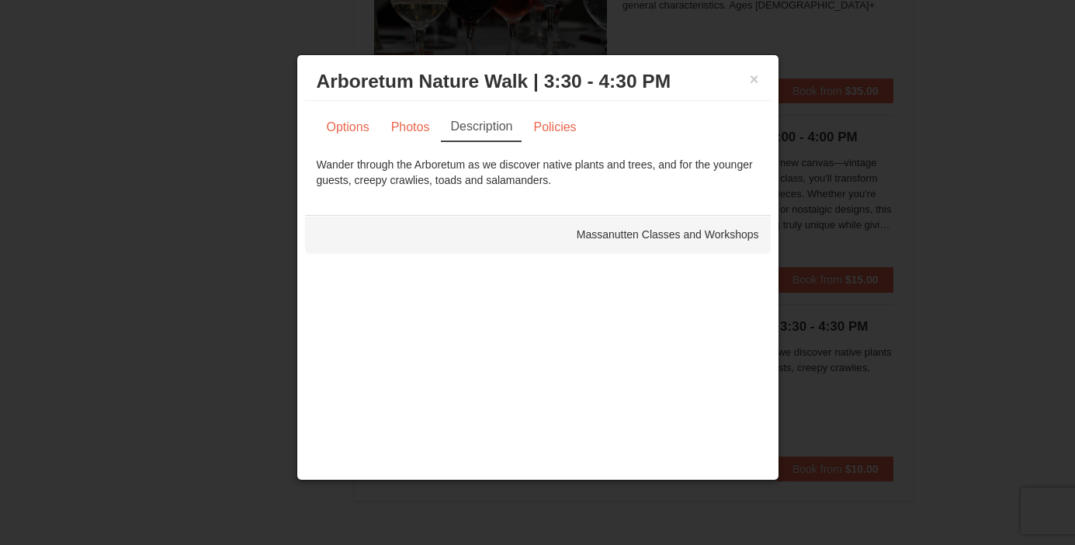
click at [560, 172] on div "Wander through the Arboretum as we discover native plants and trees, and for th…" at bounding box center [538, 172] width 442 height 31
click at [754, 79] on button "×" at bounding box center [754, 79] width 9 height 16
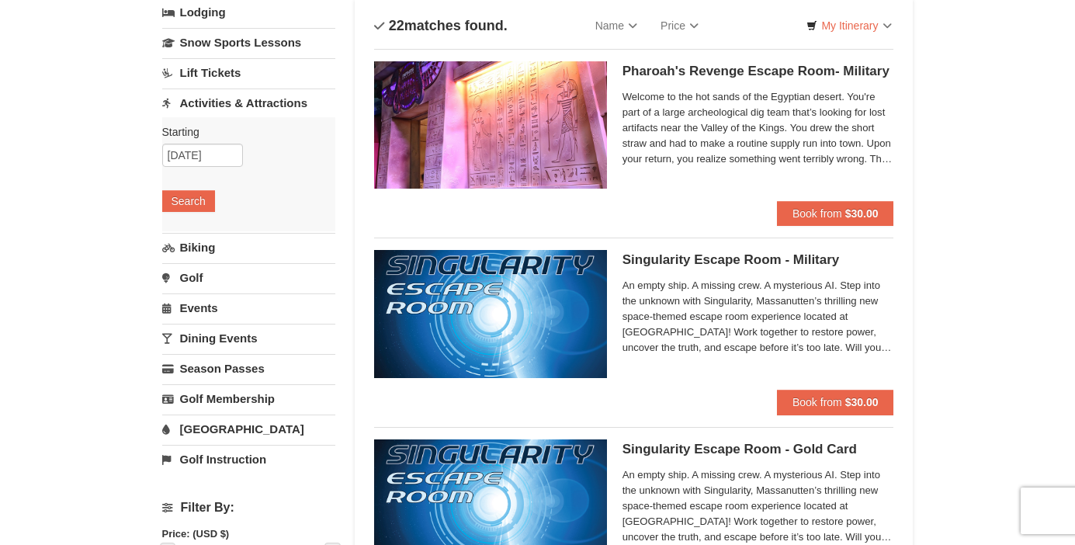
scroll to position [108, 0]
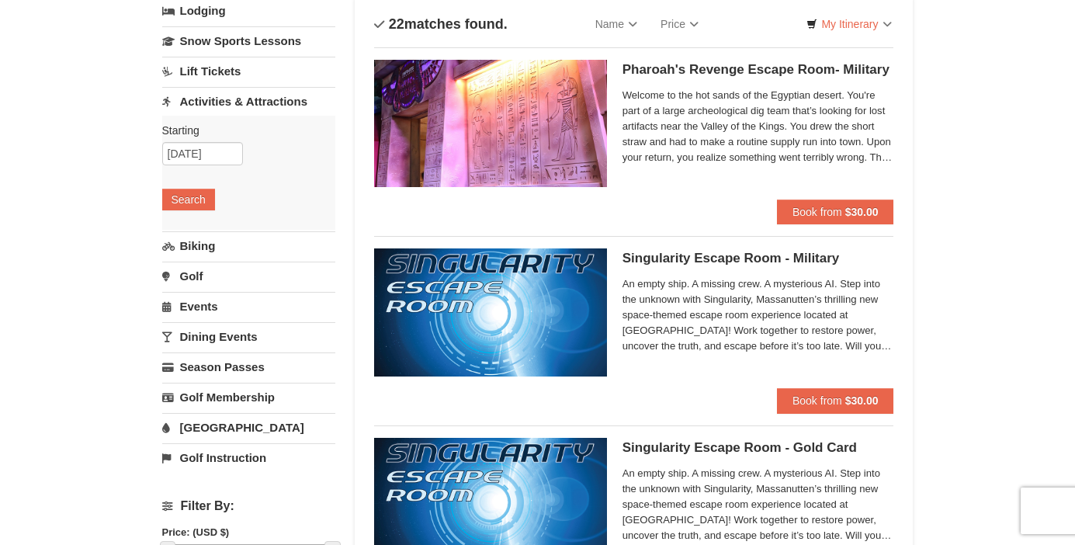
click at [202, 242] on link "Biking" at bounding box center [248, 245] width 173 height 29
click at [198, 182] on input "10/14/2025" at bounding box center [202, 183] width 81 height 23
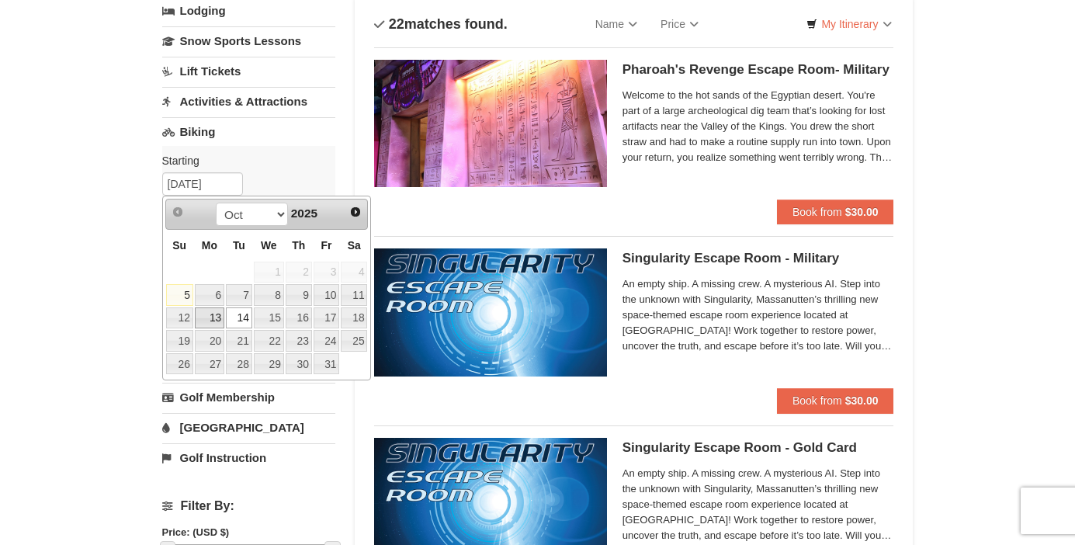
click at [212, 314] on link "13" at bounding box center [209, 318] width 29 height 22
type input "10/13/2025"
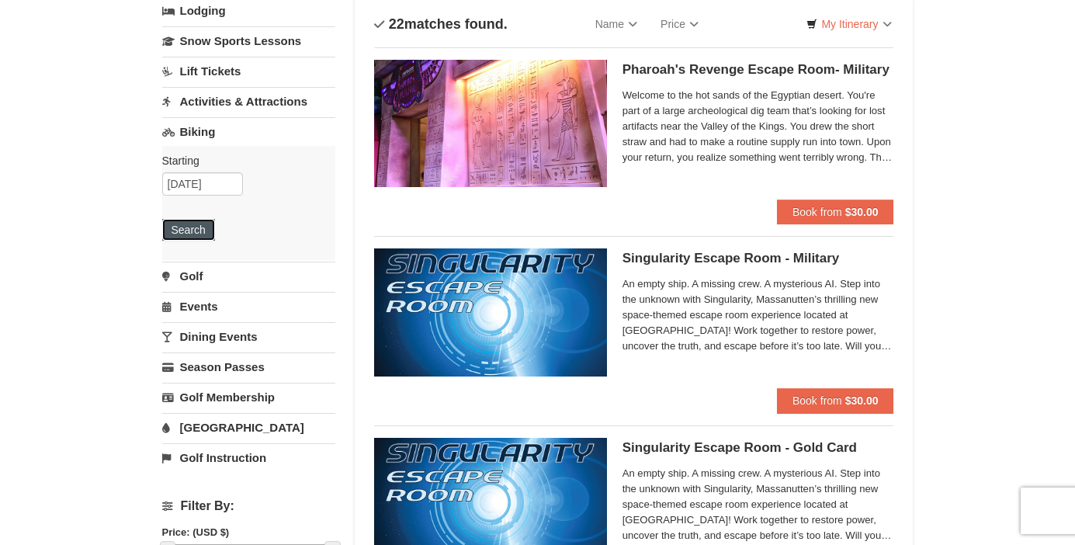
click at [178, 228] on button "Search" at bounding box center [188, 230] width 53 height 22
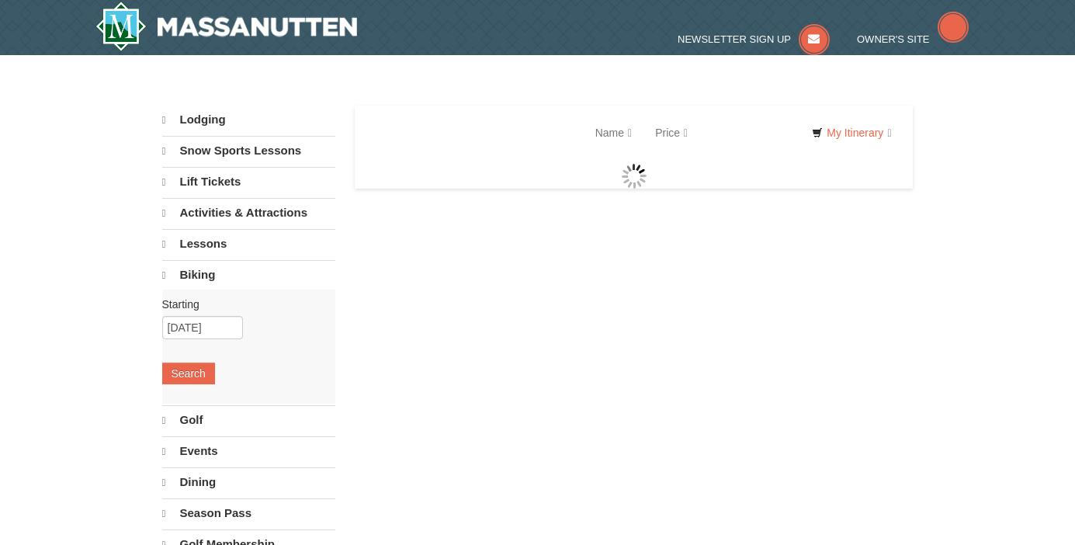
select select "10"
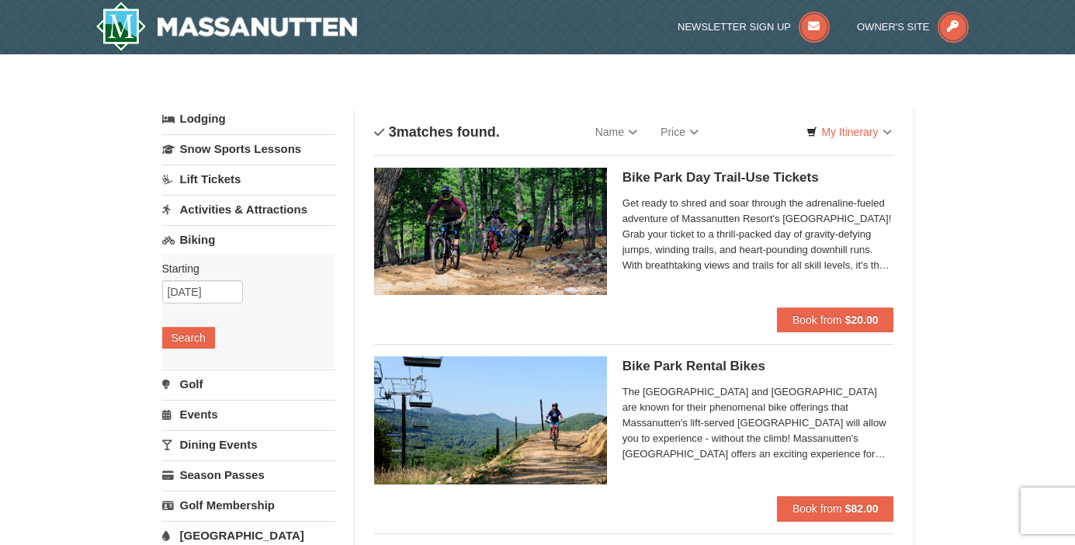
click at [270, 184] on link "Lift Tickets" at bounding box center [248, 179] width 173 height 29
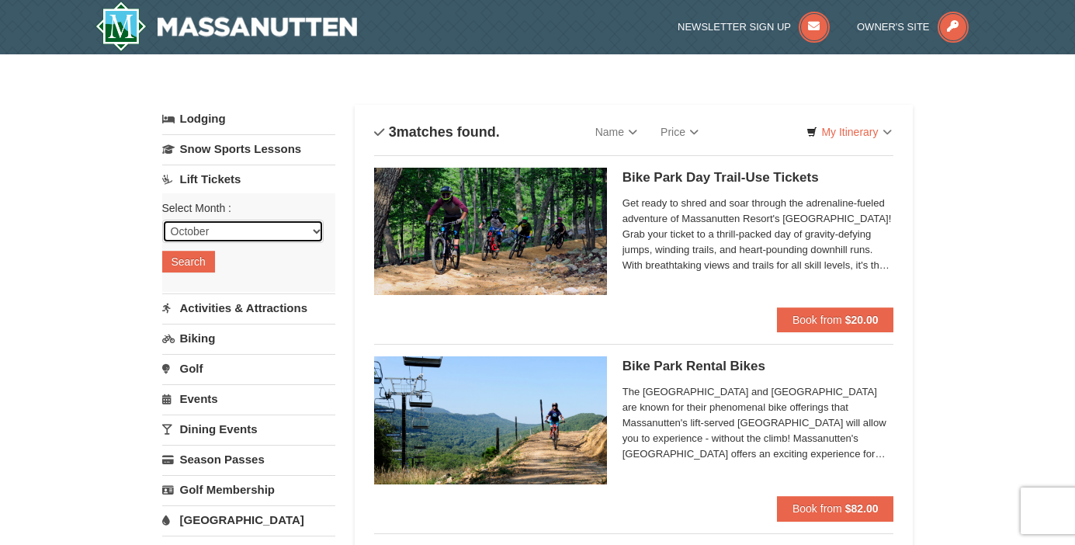
click at [246, 230] on select "October November December January February March April May June July August Sep…" at bounding box center [242, 231] width 161 height 23
click at [162, 220] on select "October November December January February March April May June July August Sep…" at bounding box center [242, 231] width 161 height 23
click at [184, 266] on button "Search" at bounding box center [188, 262] width 53 height 22
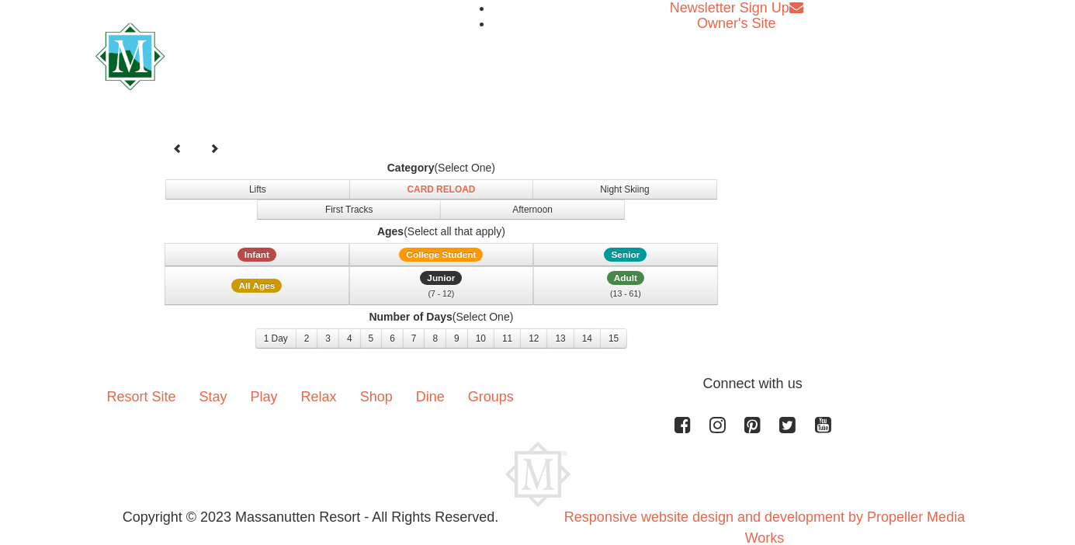
select select "10"
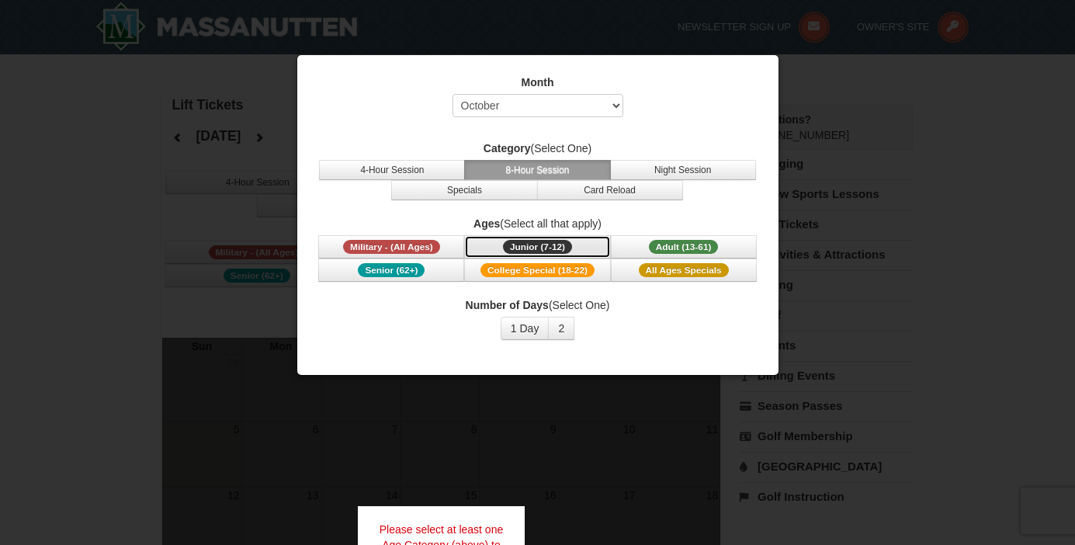
click at [540, 244] on span "Junior (7-12)" at bounding box center [537, 247] width 69 height 14
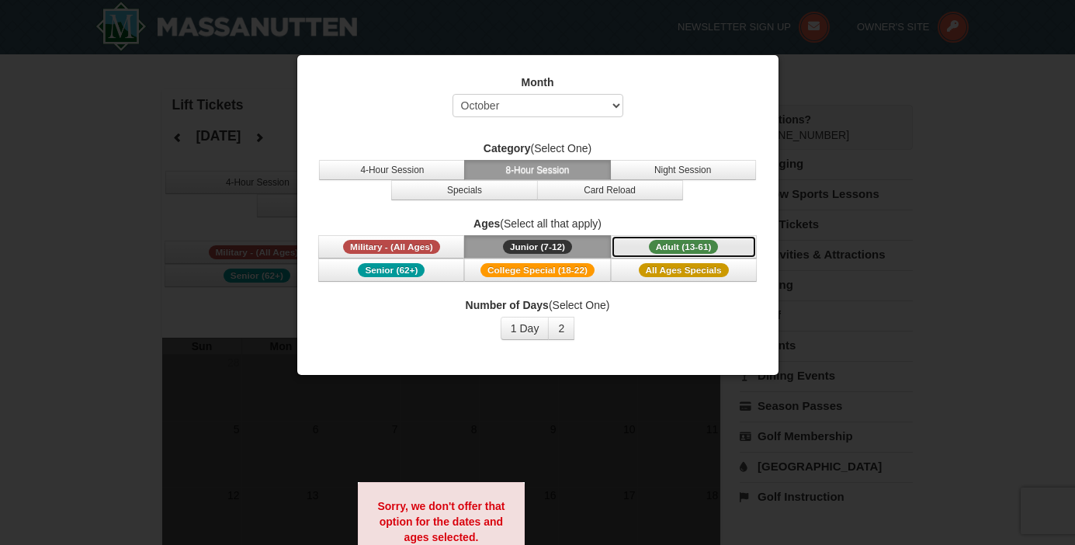
click at [703, 246] on span "Adult (13-61)" at bounding box center [684, 247] width 70 height 14
click at [717, 108] on div "Month Select October November December January February March April May June Ju…" at bounding box center [538, 100] width 442 height 50
click at [901, 95] on div at bounding box center [537, 272] width 1075 height 545
click at [498, 325] on div "Number of Days (Select One) 1 Day 2 3 4 5 6 7 8 9 10 11 12 13 14 15" at bounding box center [538, 318] width 442 height 43
click at [366, 133] on div "Month Select October November December January February March April May June Ju…" at bounding box center [538, 207] width 466 height 289
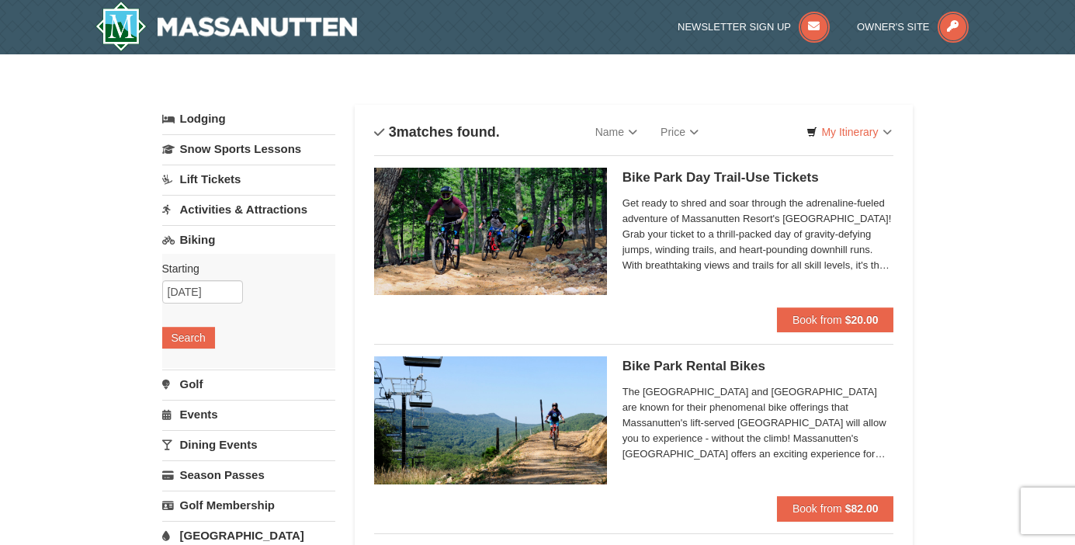
click at [220, 211] on link "Activities & Attractions" at bounding box center [248, 209] width 173 height 29
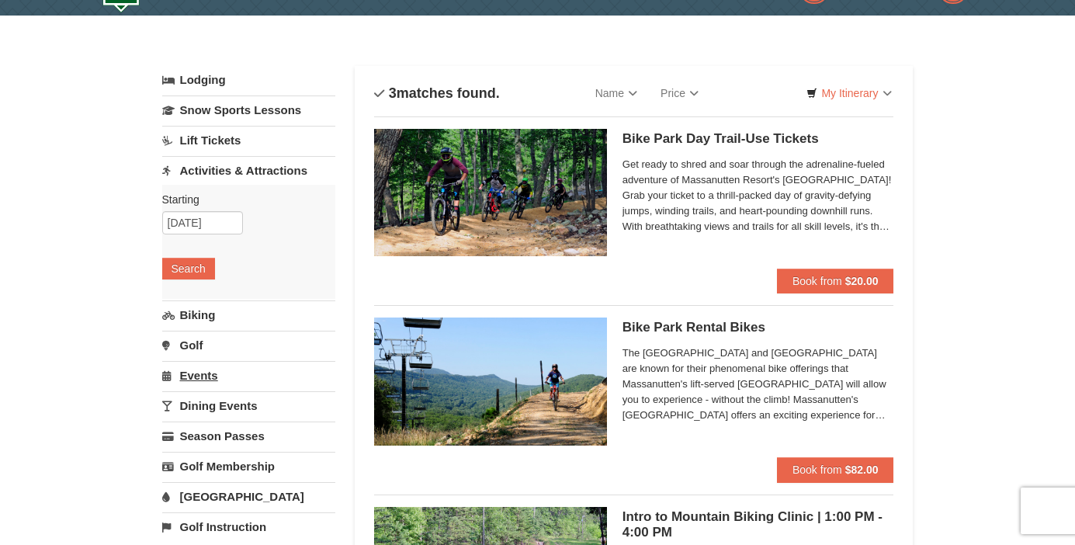
scroll to position [51, 0]
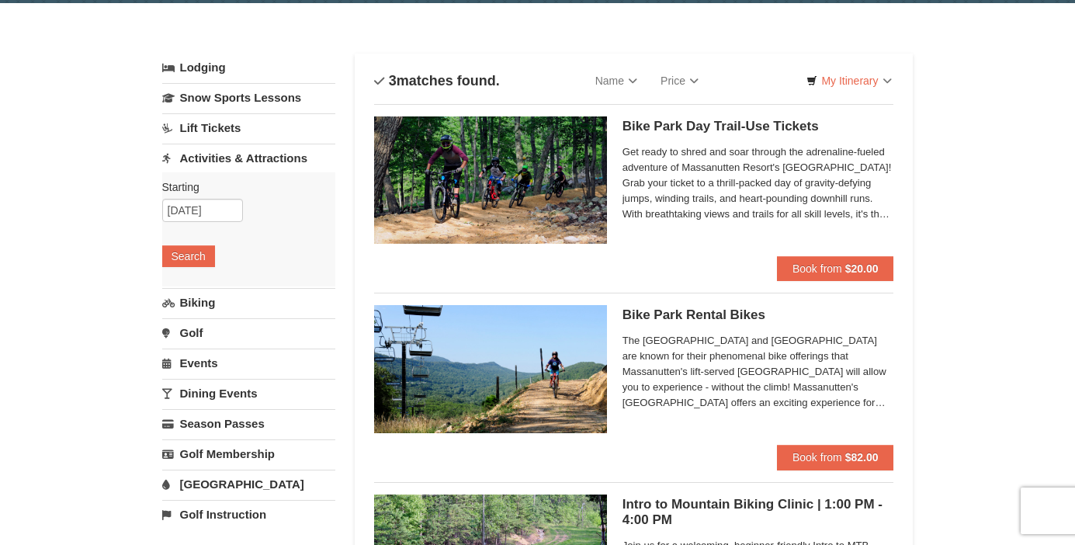
click at [235, 359] on link "Events" at bounding box center [248, 363] width 173 height 29
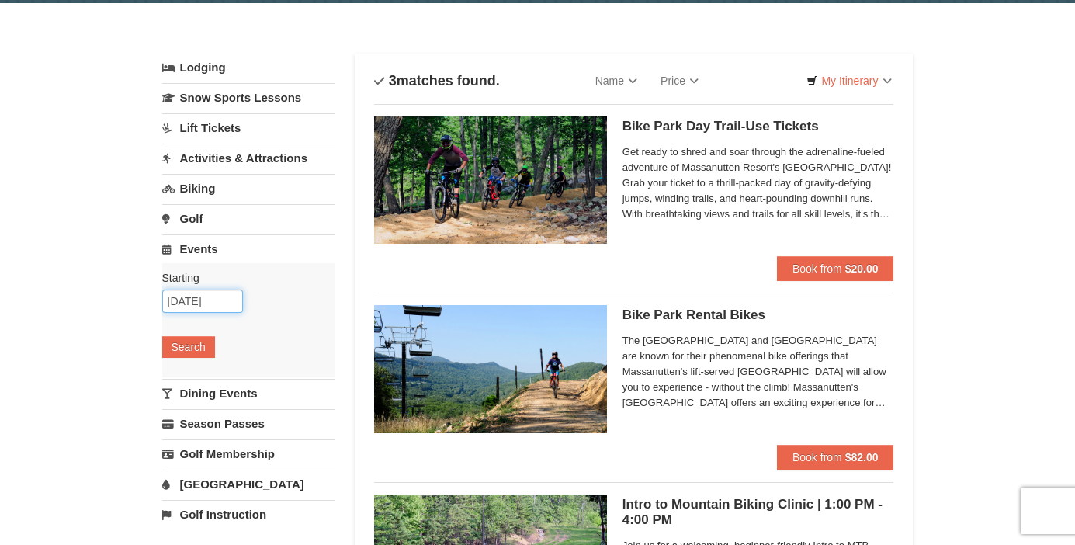
click at [203, 303] on input "[DATE]" at bounding box center [202, 301] width 81 height 23
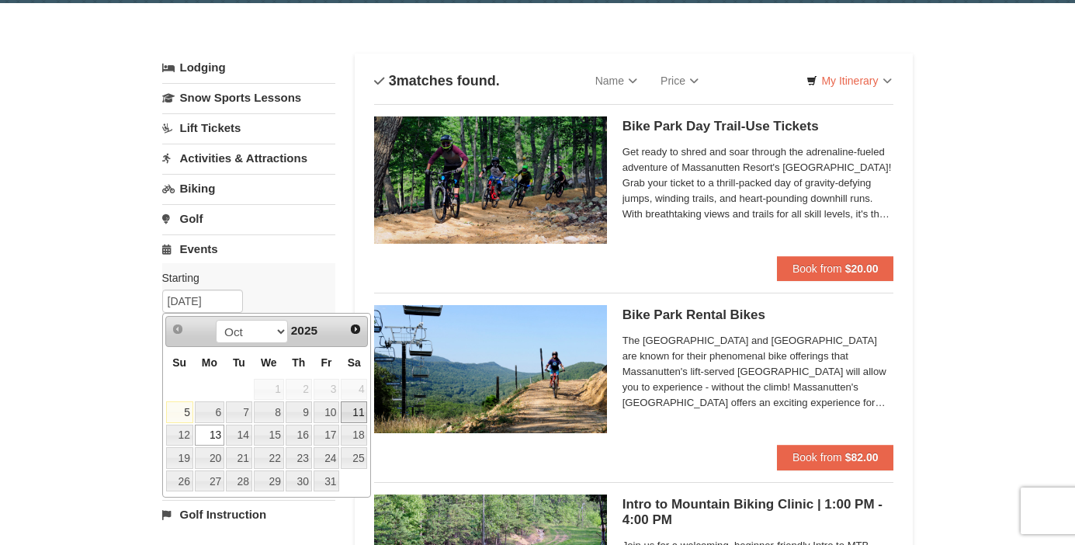
click at [358, 410] on link "11" at bounding box center [354, 412] width 26 height 22
type input "[DATE]"
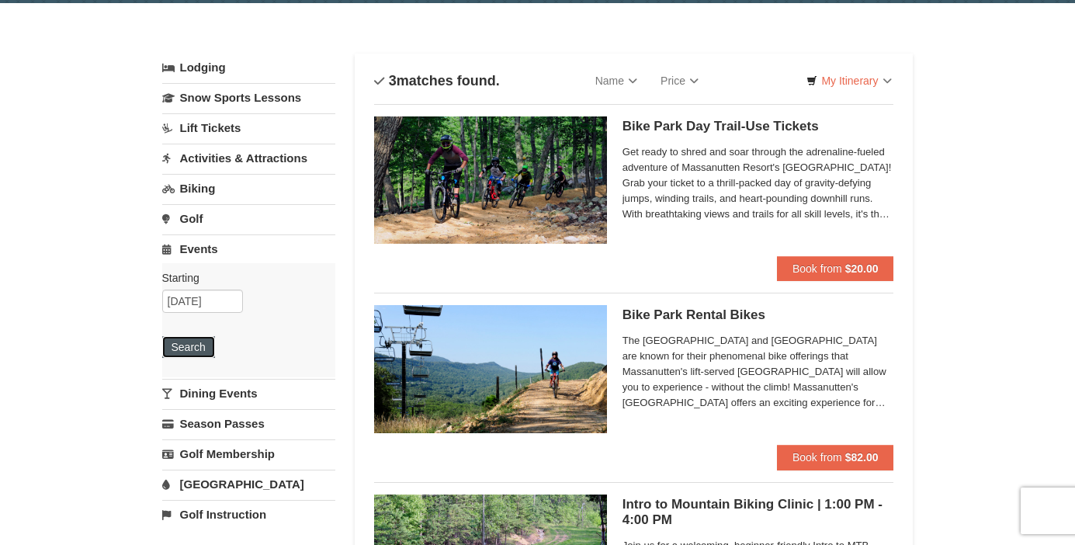
click at [194, 346] on button "Search" at bounding box center [188, 347] width 53 height 22
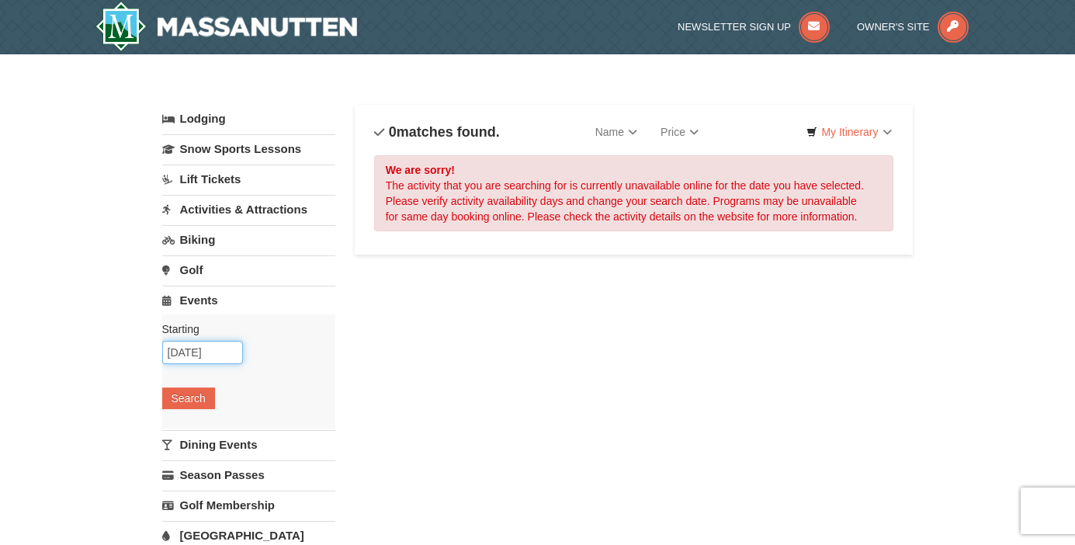
click at [205, 351] on input "10/11/2025" at bounding box center [202, 352] width 81 height 23
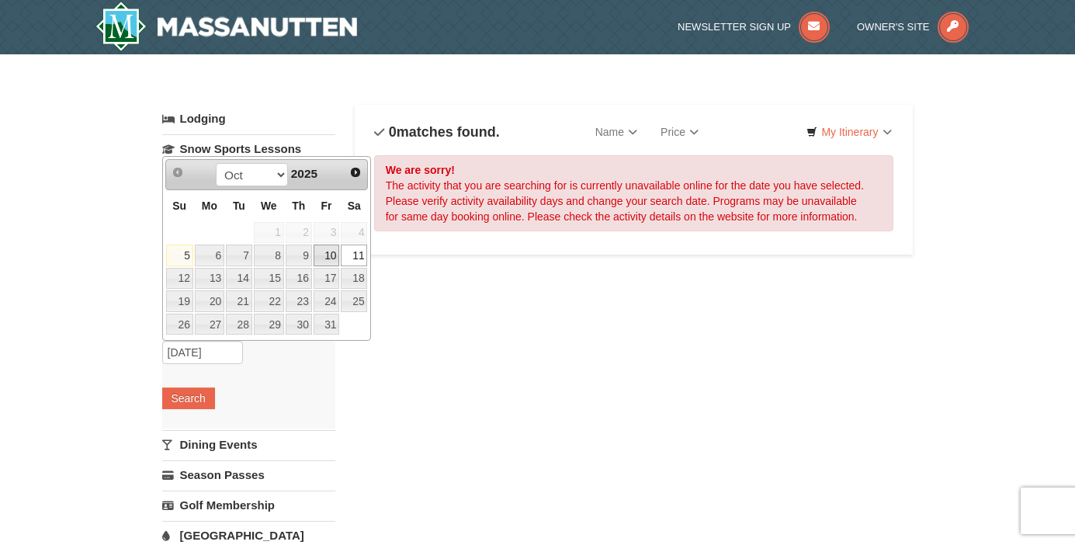
click at [323, 250] on link "10" at bounding box center [327, 256] width 26 height 22
type input "10/10/2025"
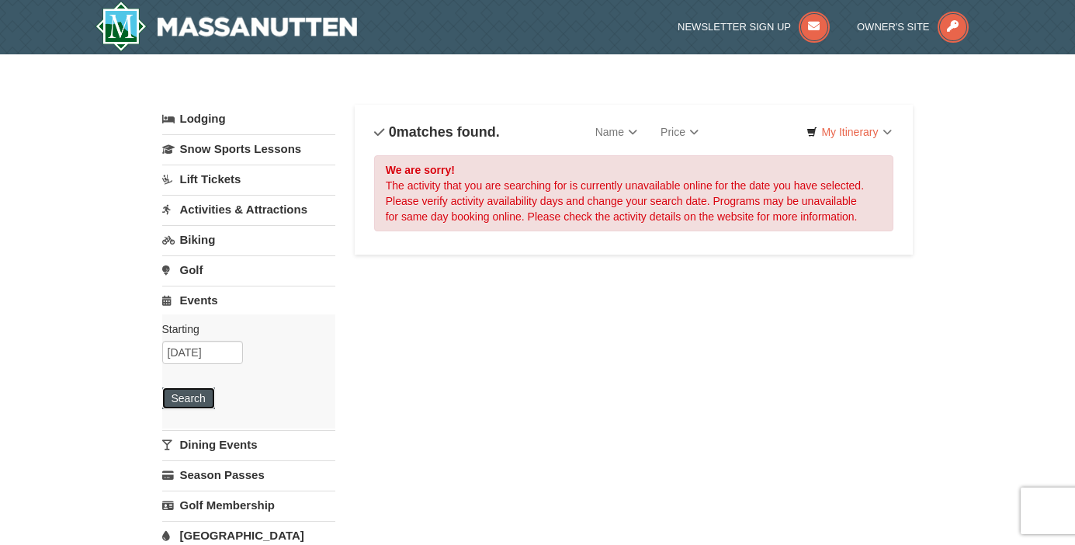
click at [199, 397] on button "Search" at bounding box center [188, 398] width 53 height 22
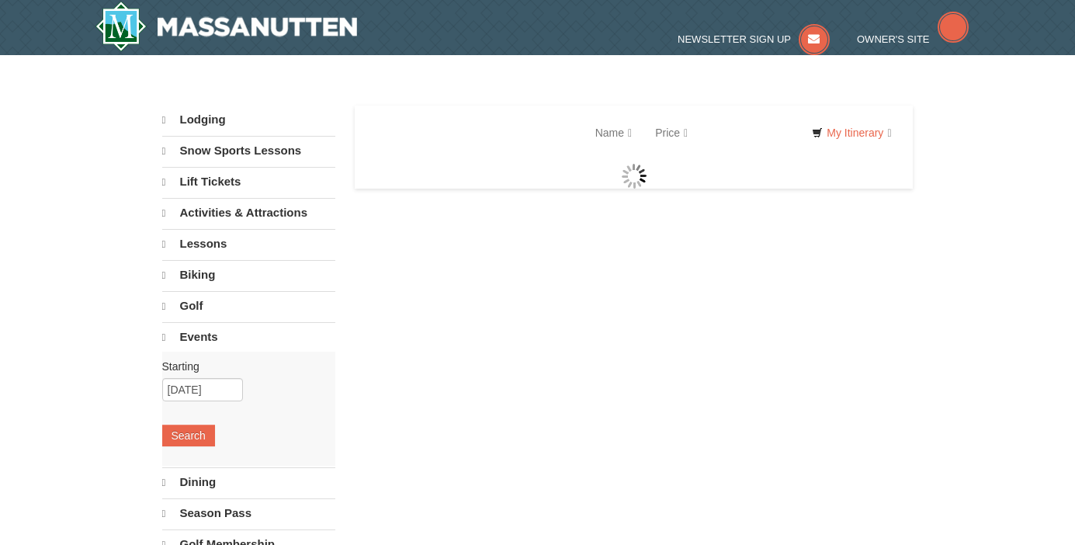
select select "10"
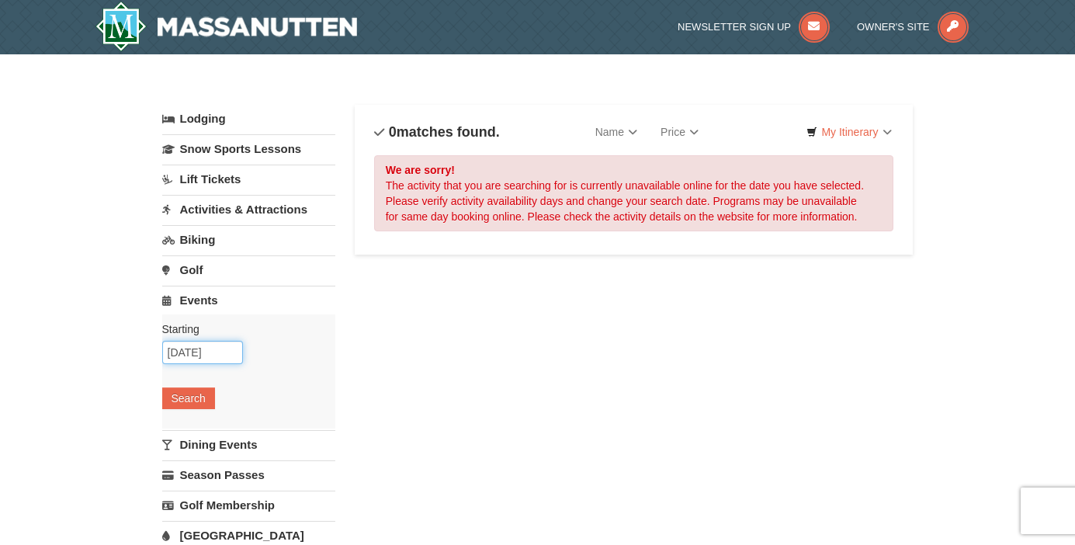
click at [203, 355] on input "10/10/2025" at bounding box center [202, 352] width 81 height 23
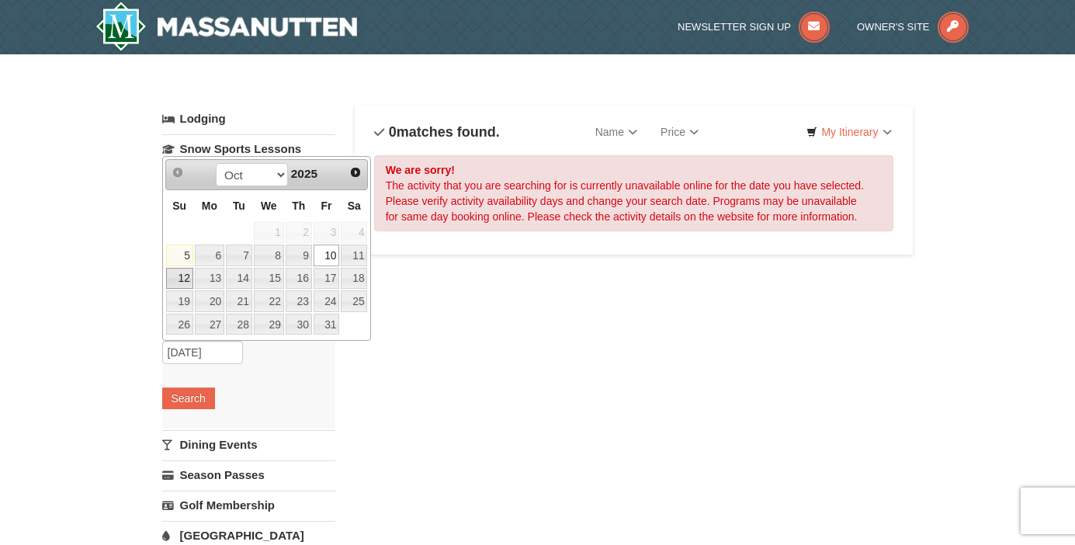
click at [180, 275] on link "12" at bounding box center [179, 279] width 27 height 22
type input "10/12/2025"
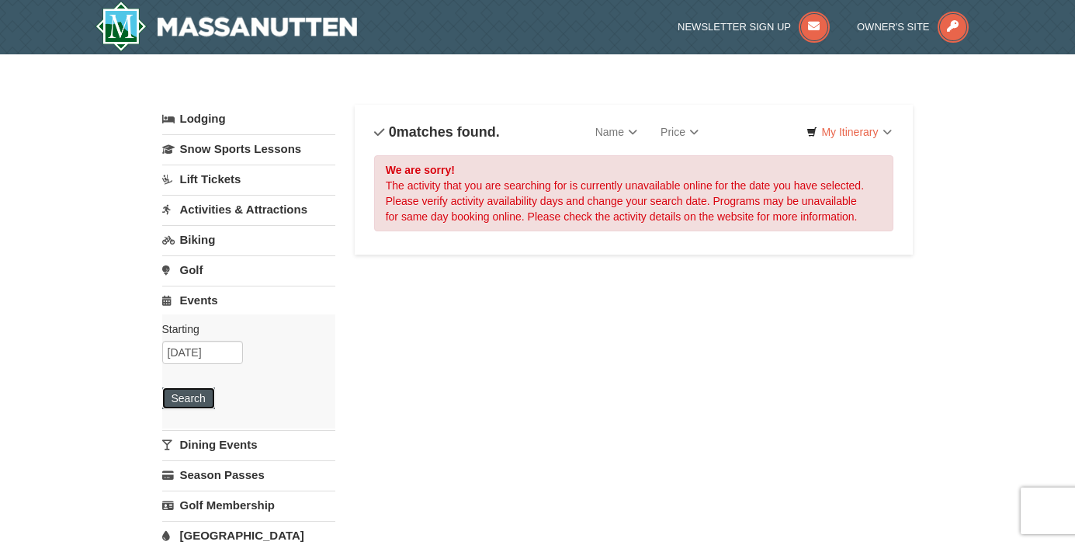
click at [193, 397] on button "Search" at bounding box center [188, 398] width 53 height 22
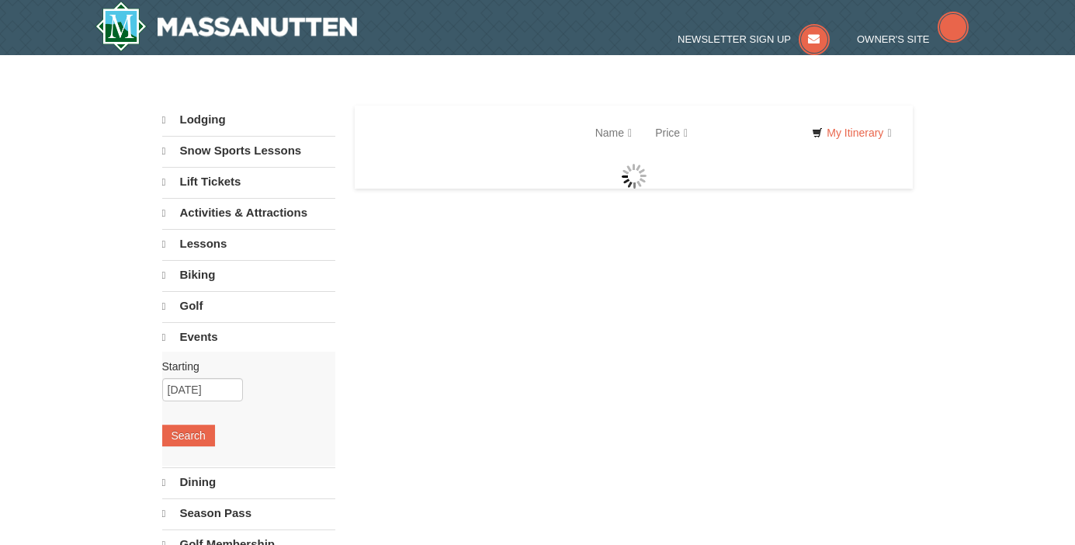
select select "10"
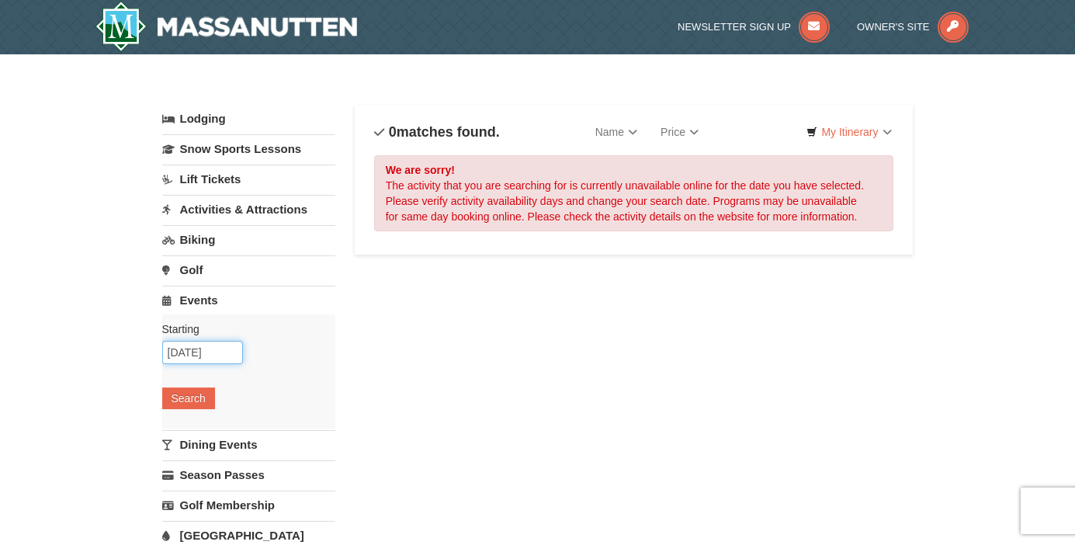
click at [196, 357] on input "[DATE]" at bounding box center [202, 352] width 81 height 23
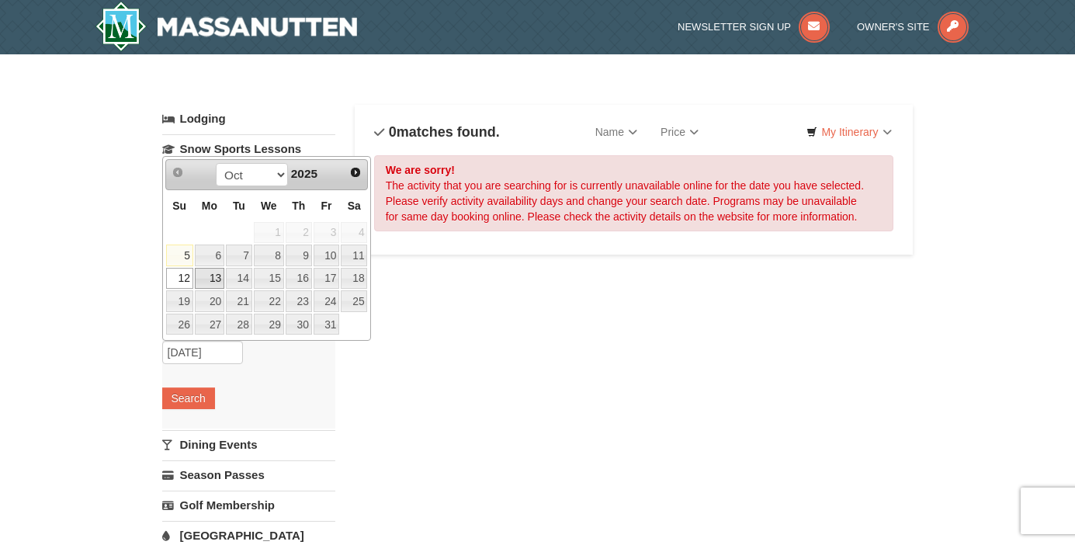
click at [218, 279] on link "13" at bounding box center [209, 279] width 29 height 22
type input "10/13/2025"
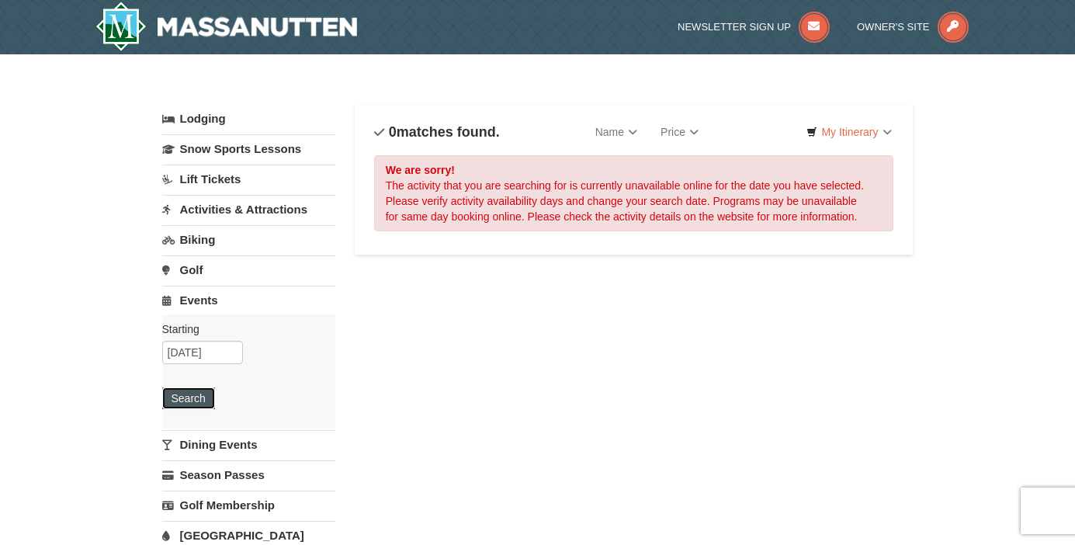
click at [186, 393] on button "Search" at bounding box center [188, 398] width 53 height 22
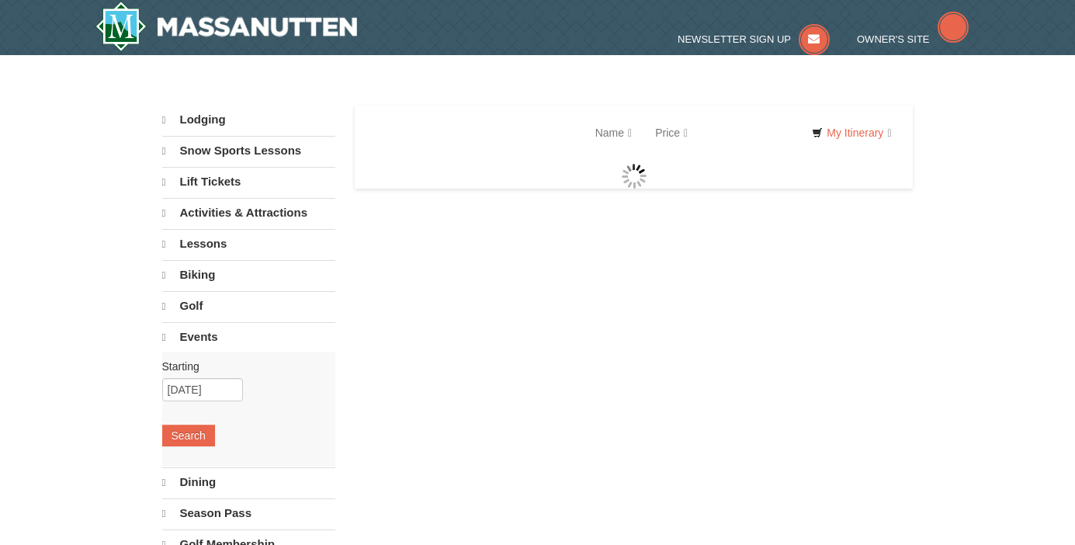
select select "10"
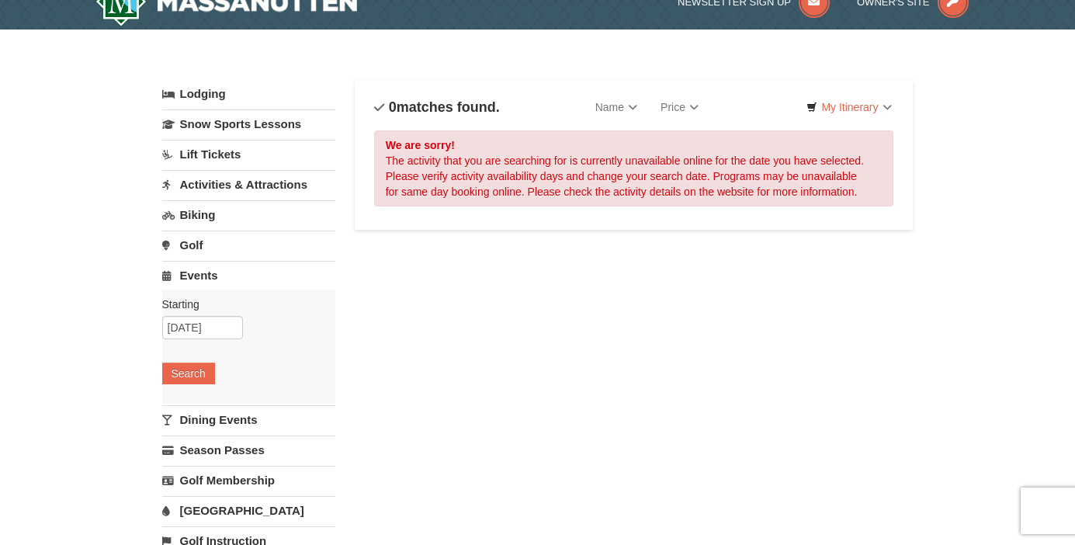
scroll to position [29, 0]
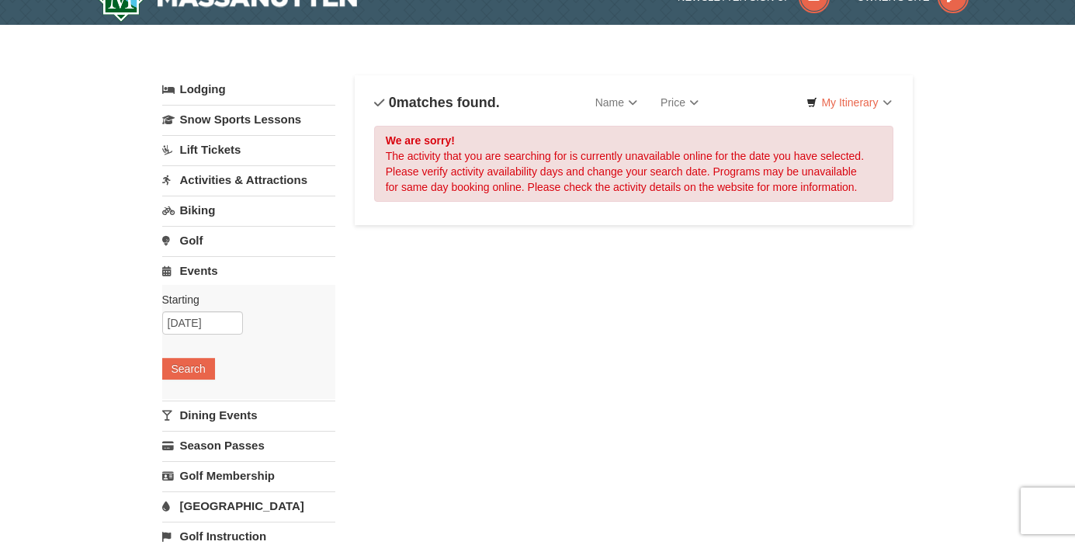
click at [227, 411] on link "Dining Events" at bounding box center [248, 415] width 173 height 29
click at [188, 361] on input "[DATE]" at bounding box center [202, 353] width 81 height 23
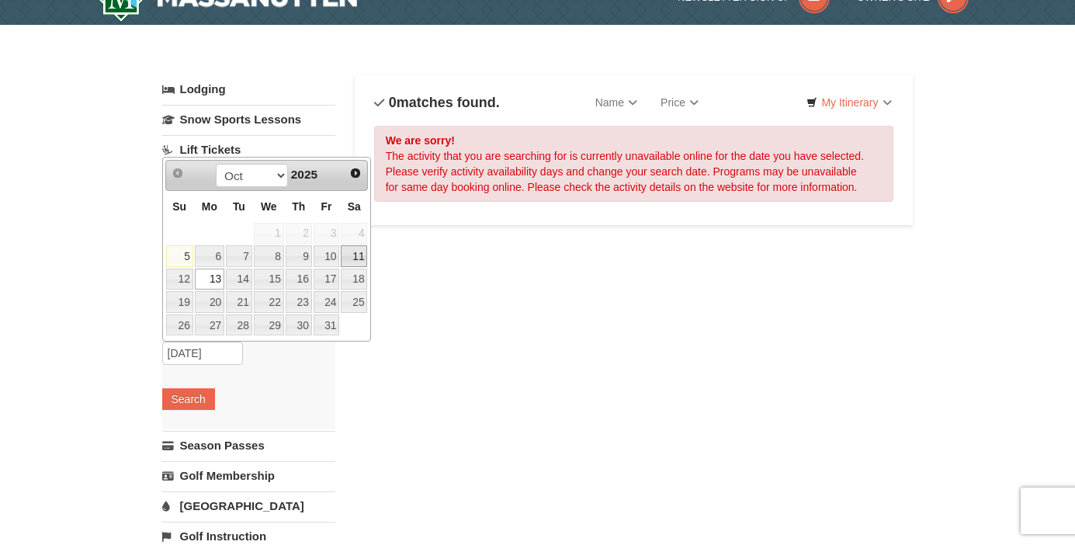
click at [360, 258] on link "11" at bounding box center [354, 256] width 26 height 22
type input "[DATE]"
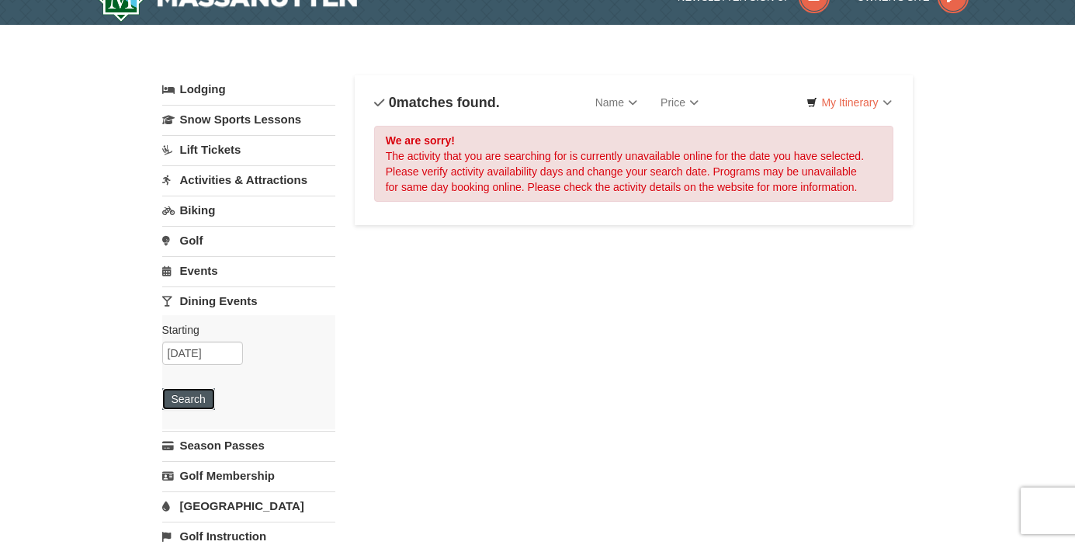
click at [197, 398] on button "Search" at bounding box center [188, 399] width 53 height 22
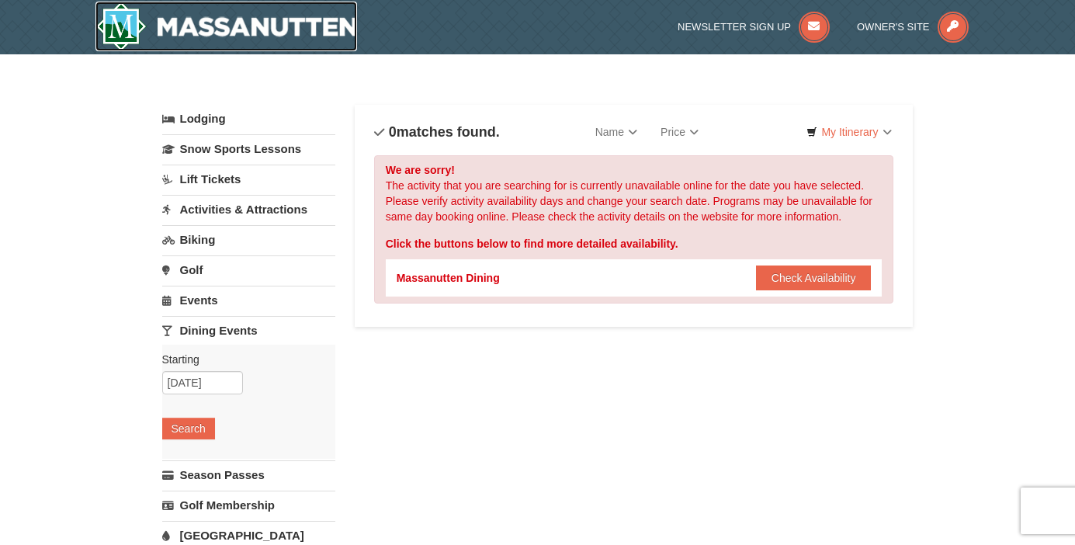
click at [259, 42] on img at bounding box center [226, 27] width 262 height 50
